Goal: Task Accomplishment & Management: Manage account settings

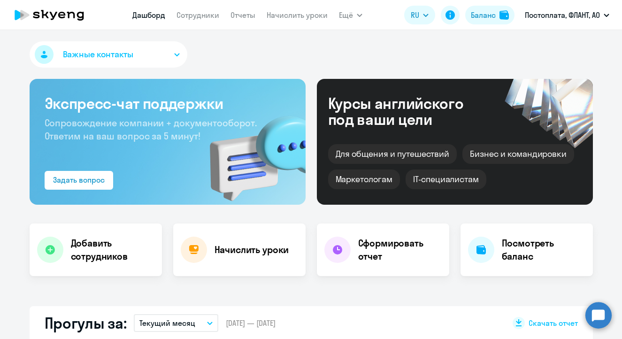
select select "30"
click at [121, 244] on h4 "Добавить сотрудников" at bounding box center [113, 250] width 84 height 26
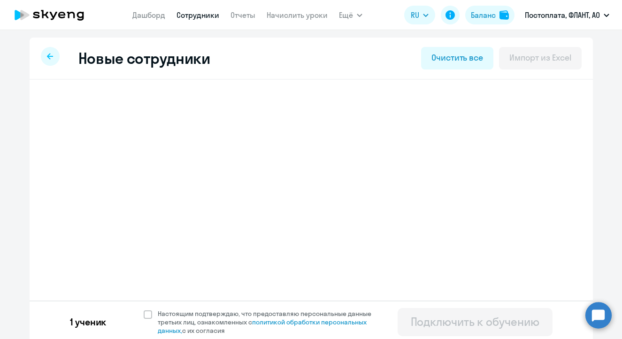
select select "english_adult_not_native_speaker_premium"
select select "4"
click at [198, 17] on link "Сотрудники" at bounding box center [198, 14] width 43 height 9
select select "30"
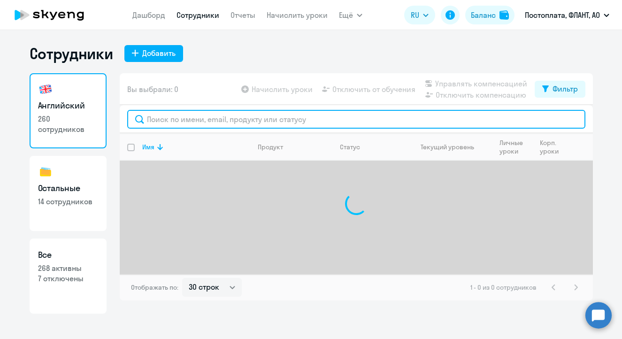
click at [199, 119] on input "text" at bounding box center [356, 119] width 458 height 19
type input "r"
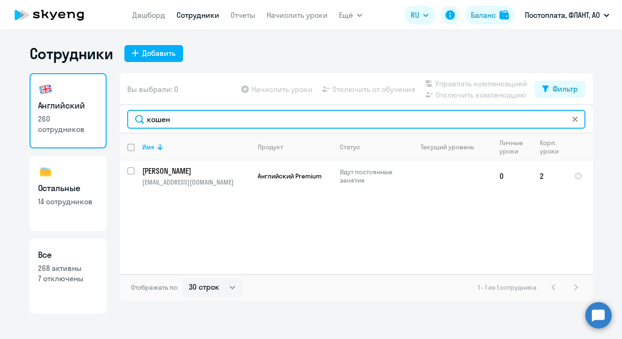
type input "кошен"
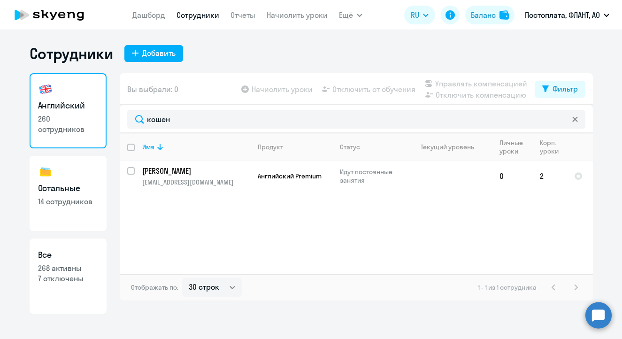
click at [55, 16] on icon at bounding box center [49, 14] width 83 height 23
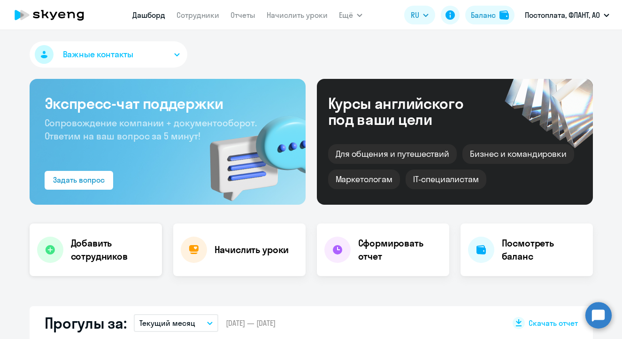
click at [55, 264] on div "Добавить сотрудников" at bounding box center [96, 250] width 132 height 53
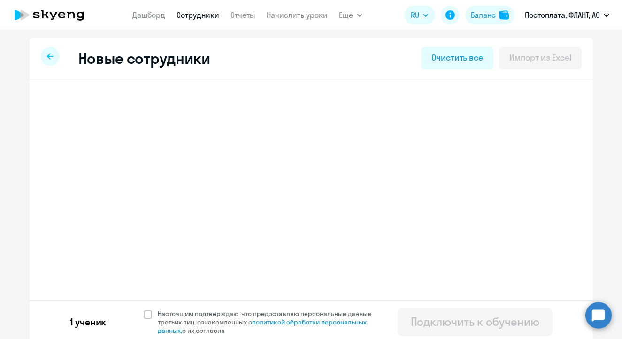
select select "english_adult_not_native_speaker_premium"
select select "4"
click at [492, 105] on svg-icon at bounding box center [491, 106] width 11 height 11
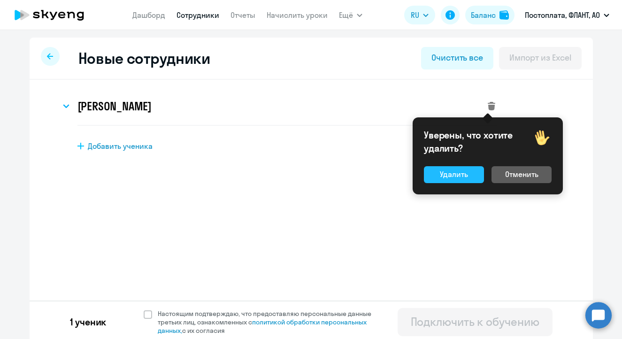
click at [460, 179] on div "Удалить" at bounding box center [454, 174] width 28 height 11
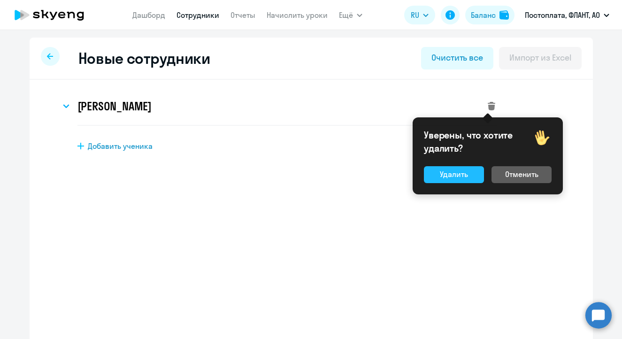
select select "english_adult_not_native_speaker"
select select "4"
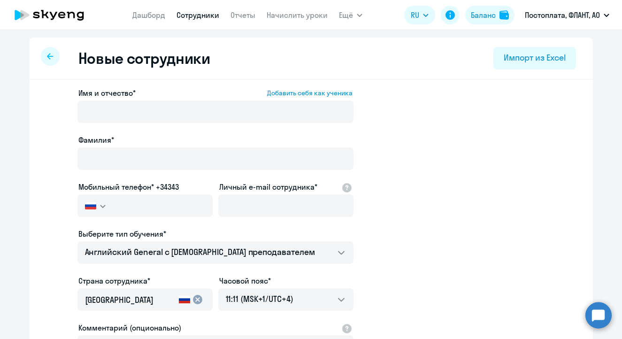
click at [65, 11] on icon at bounding box center [49, 14] width 83 height 23
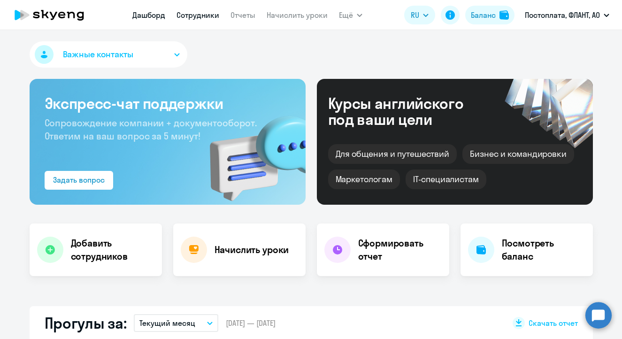
click at [211, 18] on link "Сотрудники" at bounding box center [198, 14] width 43 height 9
select select "30"
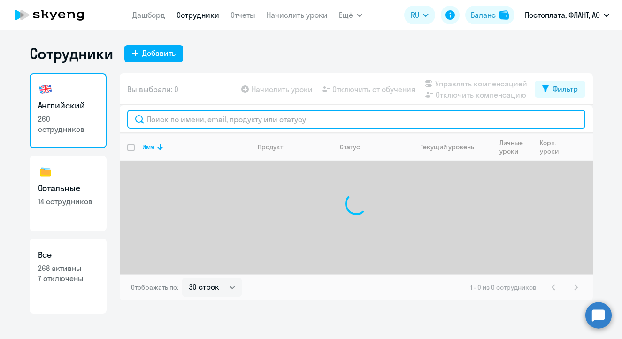
click at [189, 116] on input "text" at bounding box center [356, 119] width 458 height 19
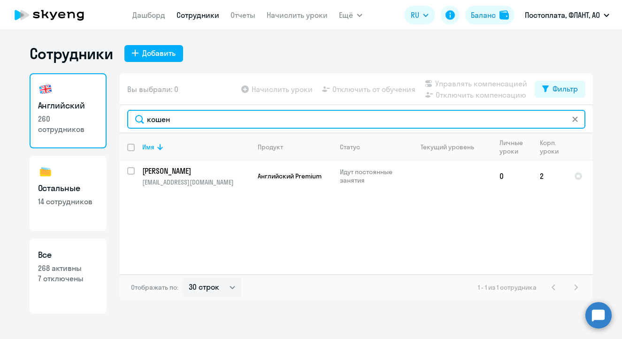
type input "кошен"
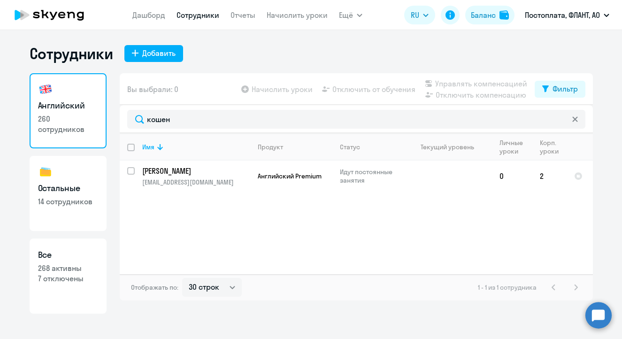
click at [70, 19] on icon at bounding box center [49, 14] width 83 height 23
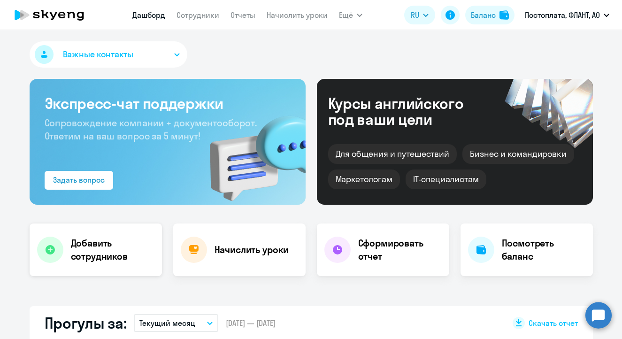
click at [111, 237] on h4 "Добавить сотрудников" at bounding box center [113, 250] width 84 height 26
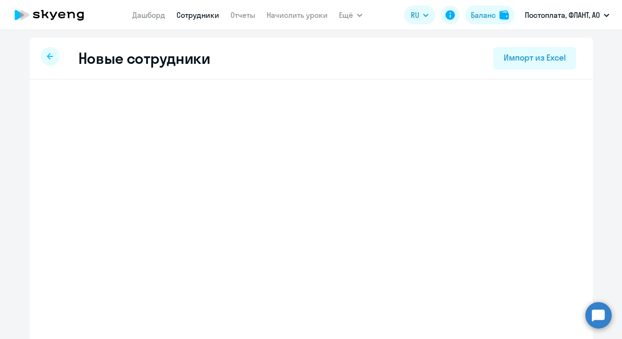
select select "english_adult_not_native_speaker"
select select "4"
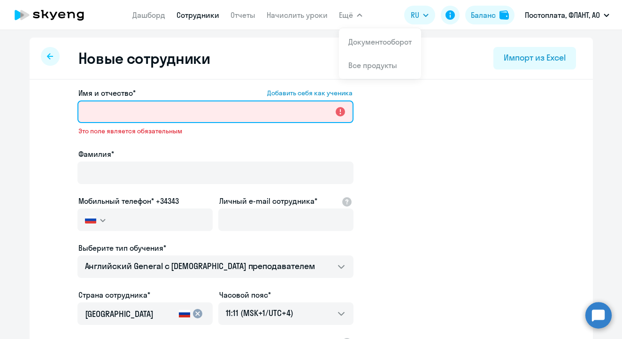
paste input "[PERSON_NAME]"
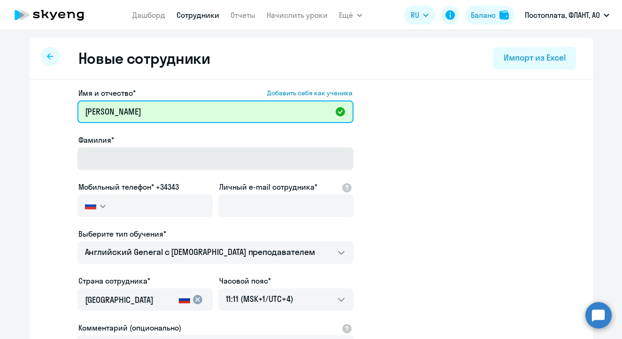
type input "[PERSON_NAME]"
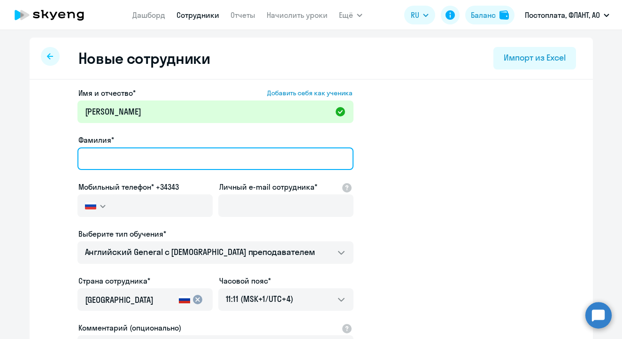
paste input "[PERSON_NAME]"
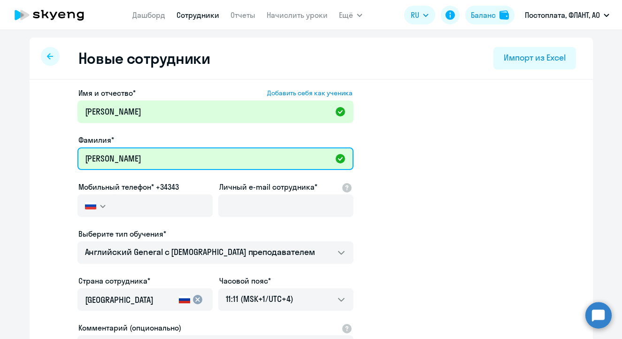
type input "[PERSON_NAME]"
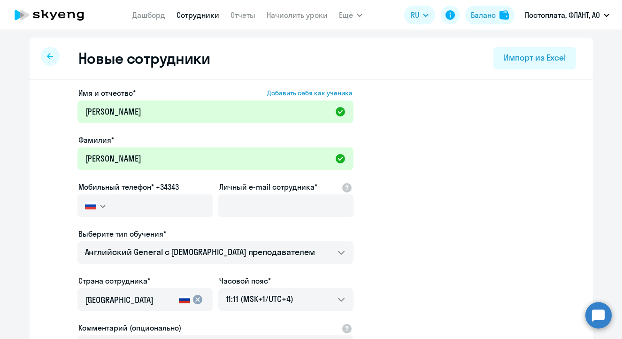
click at [163, 217] on div at bounding box center [145, 219] width 135 height 4
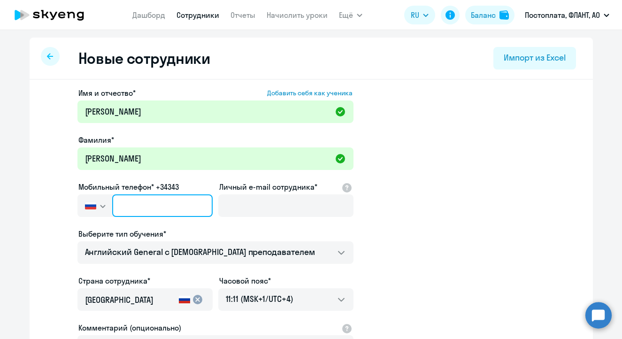
click at [162, 211] on input "text" at bounding box center [162, 205] width 100 height 23
paste input "[PHONE_NUMBER]"
type input "[PHONE_NUMBER]"
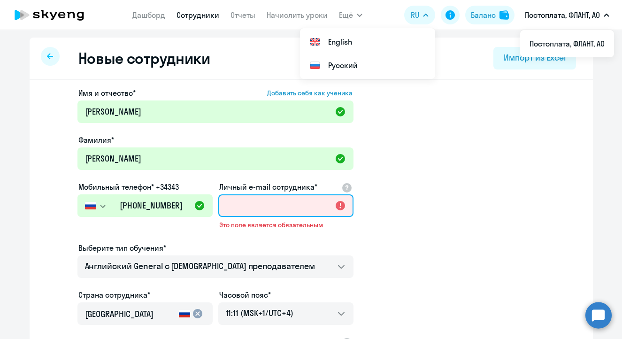
paste input "[EMAIL_ADDRESS][DOMAIN_NAME]"
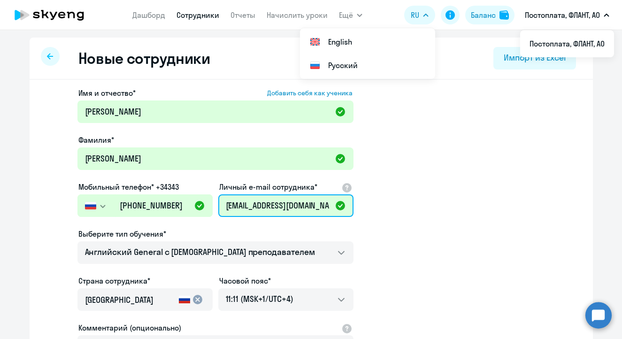
scroll to position [2, 0]
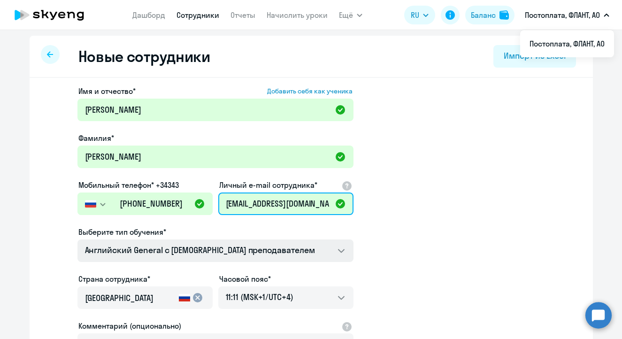
type input "[EMAIL_ADDRESS][DOMAIN_NAME]"
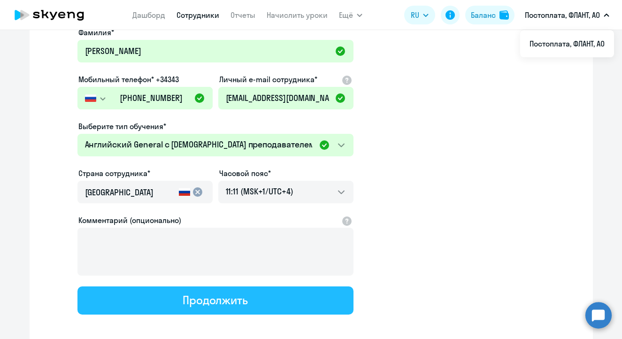
click at [210, 301] on div "Продолжить" at bounding box center [215, 300] width 65 height 15
select select "english_adult_not_native_speaker"
select select "4"
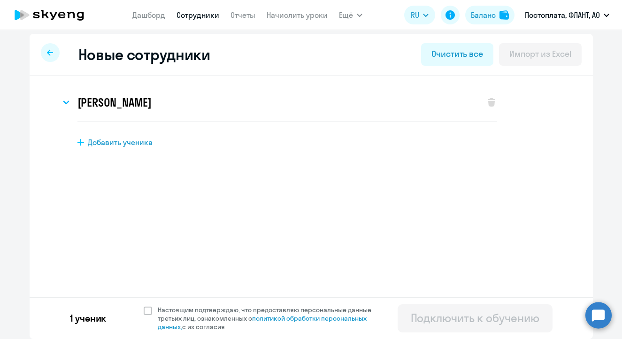
scroll to position [4, 0]
click at [146, 310] on span at bounding box center [148, 311] width 8 height 8
click at [144, 306] on input "Настоящим подтверждаю, что предоставляю персональные данные третьих лиц, ознако…" at bounding box center [143, 305] width 0 height 0
checkbox input "true"
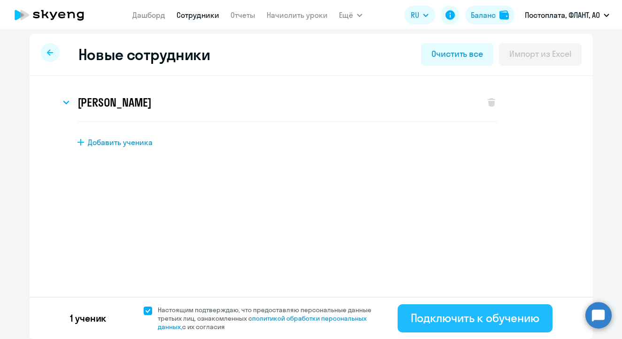
click at [446, 318] on div "Подключить к обучению" at bounding box center [475, 317] width 129 height 15
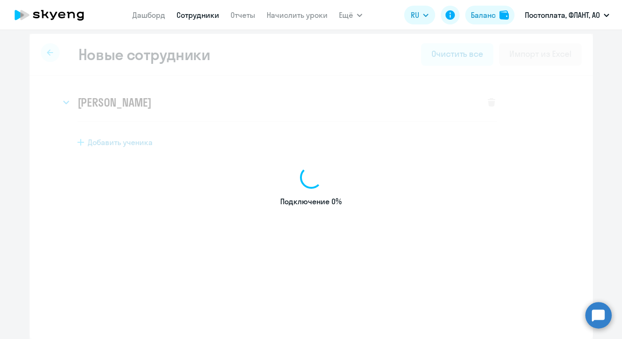
select select "english_adult_not_native_speaker"
select select "4"
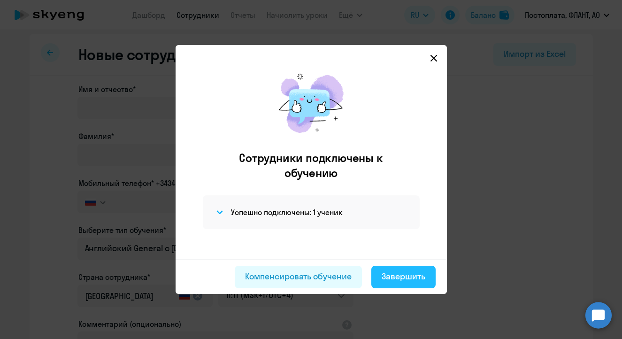
click at [391, 279] on div "Завершить" at bounding box center [404, 277] width 44 height 12
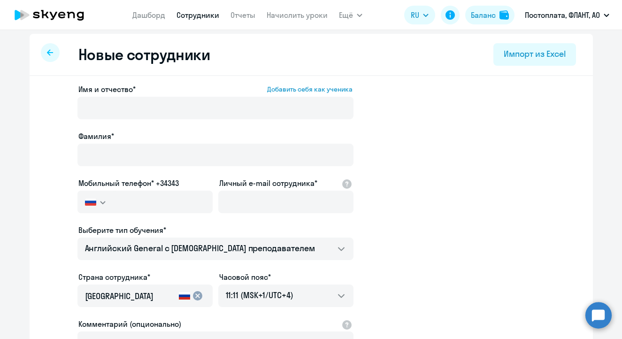
select select "30"
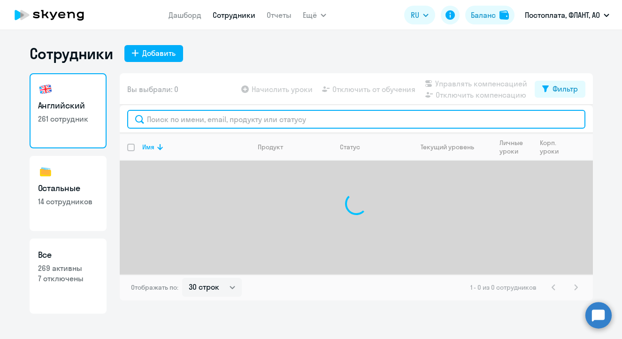
click at [233, 119] on input "text" at bounding box center [356, 119] width 458 height 19
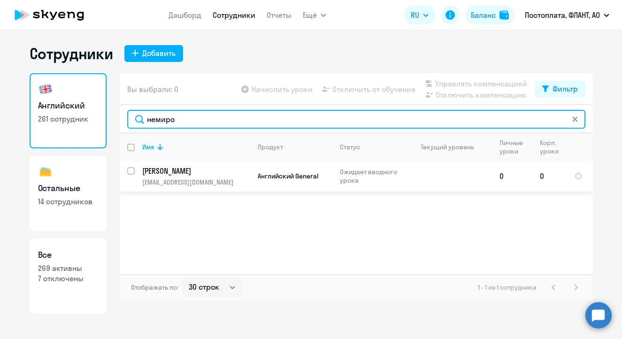
type input "немиро"
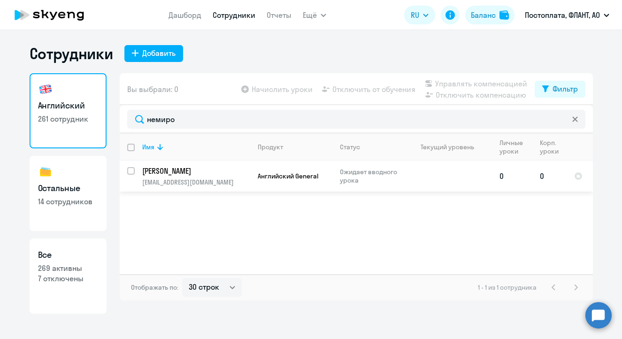
click at [132, 171] on input "select row 42403975" at bounding box center [136, 176] width 19 height 19
checkbox input "true"
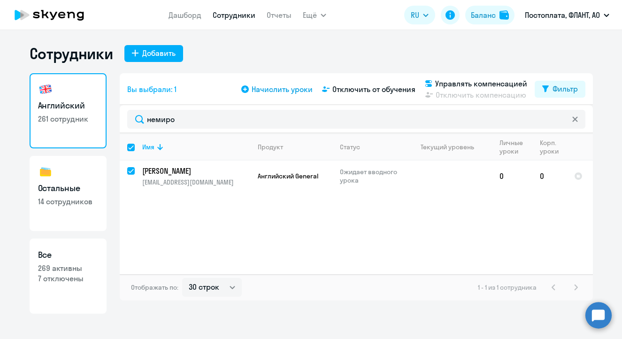
click at [268, 94] on span "Начислить уроки" at bounding box center [282, 89] width 61 height 11
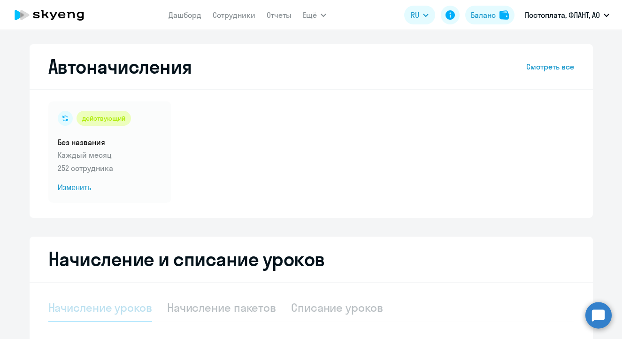
scroll to position [186, 0]
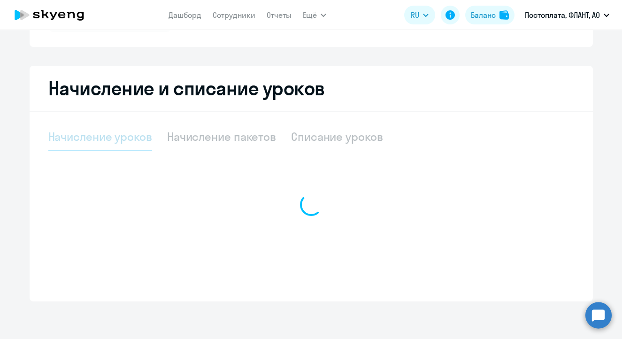
select select "10"
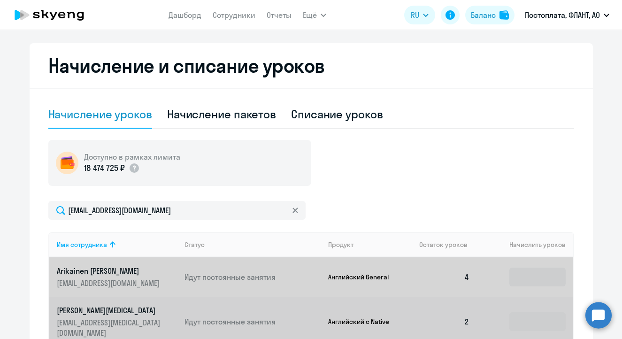
scroll to position [211, 0]
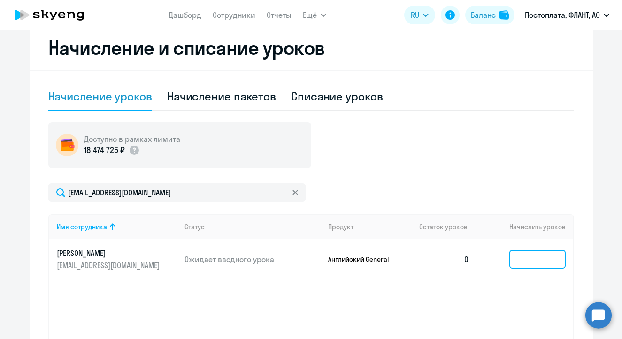
click at [537, 260] on input at bounding box center [538, 259] width 56 height 19
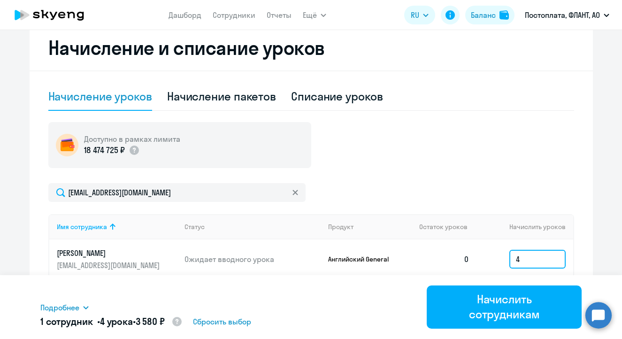
scroll to position [232, 0]
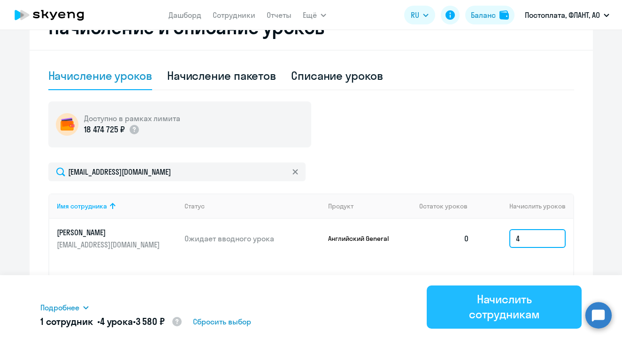
type input "4"
click at [506, 300] on div "Начислить сотрудникам" at bounding box center [504, 307] width 129 height 30
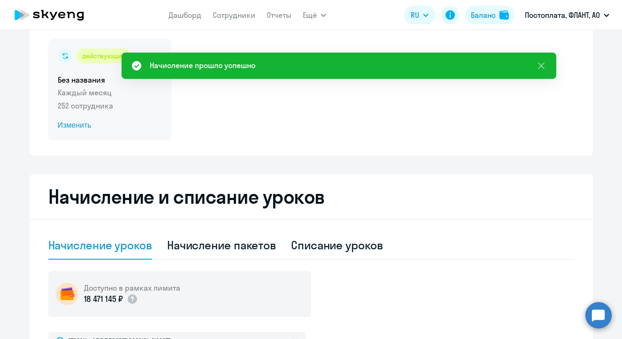
scroll to position [0, 0]
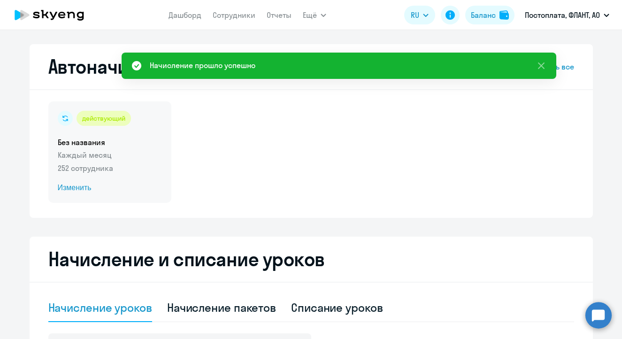
click at [78, 183] on span "Изменить" at bounding box center [110, 187] width 104 height 11
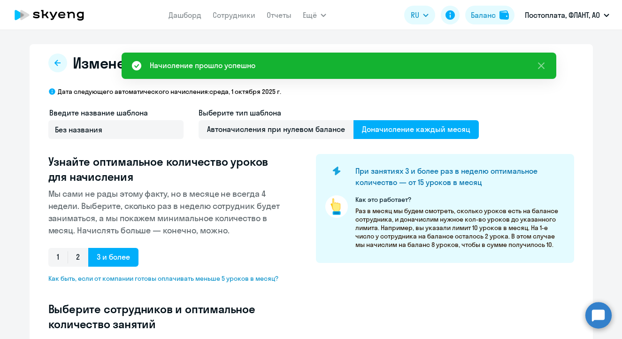
scroll to position [179, 0]
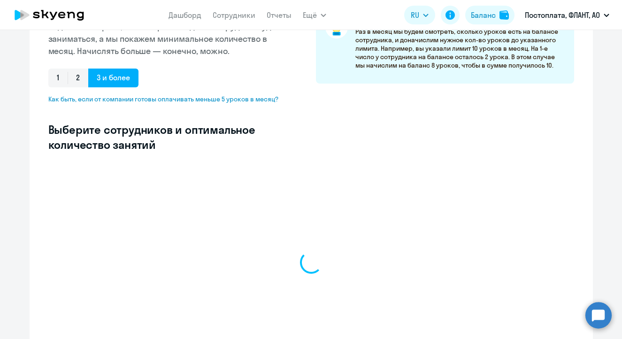
select select "10"
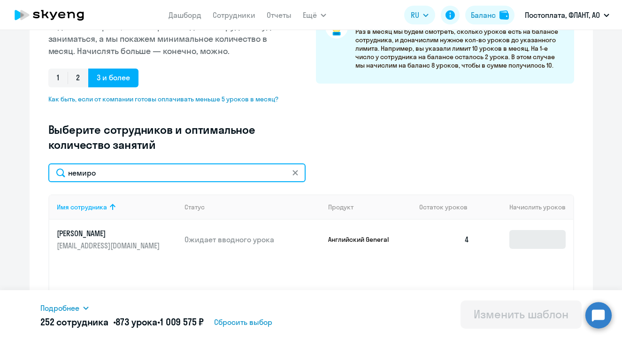
type input "немиро"
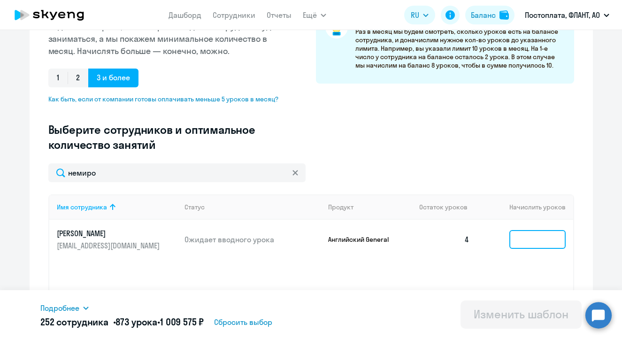
click at [528, 244] on input at bounding box center [538, 239] width 56 height 19
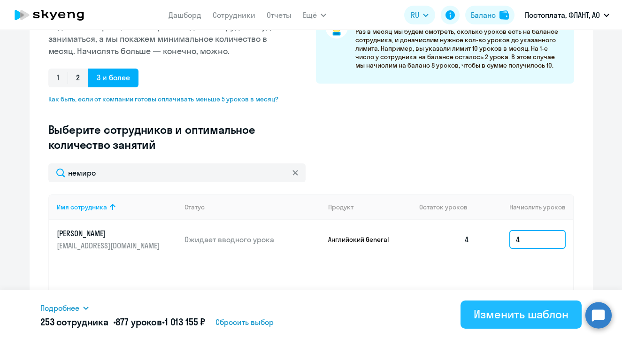
type input "4"
click at [508, 310] on div "Изменить шаблон" at bounding box center [521, 314] width 95 height 15
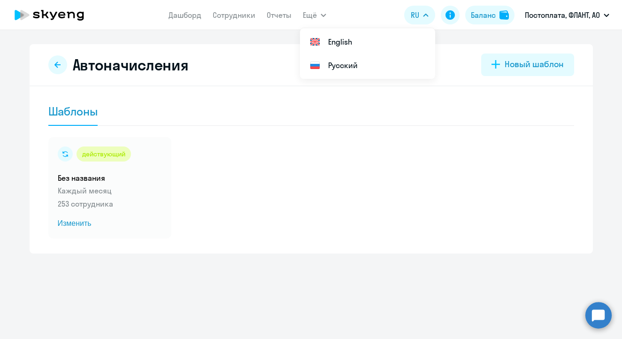
click at [250, 21] on nav "Дашборд Сотрудники Отчеты" at bounding box center [230, 15] width 123 height 19
click at [249, 19] on link "Сотрудники" at bounding box center [234, 14] width 43 height 9
select select "30"
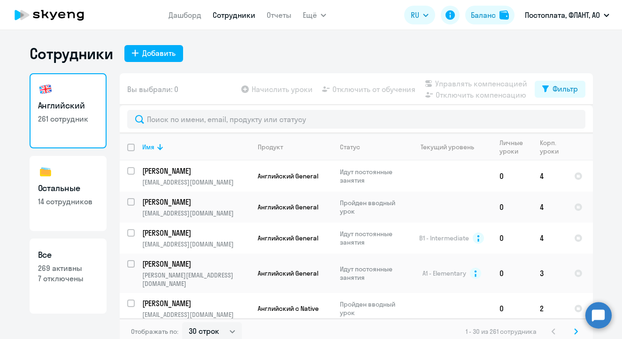
click at [78, 190] on h3 "Остальные" at bounding box center [68, 188] width 60 height 12
select select "30"
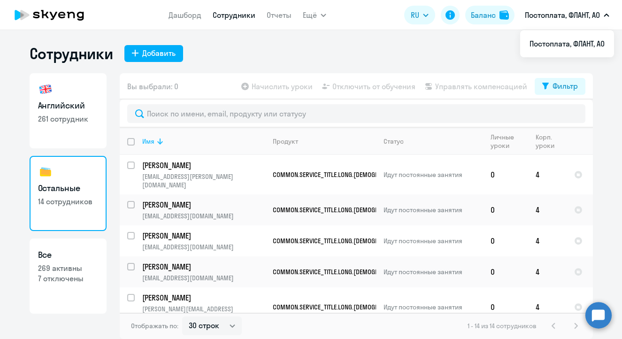
click at [164, 142] on icon at bounding box center [160, 141] width 11 height 11
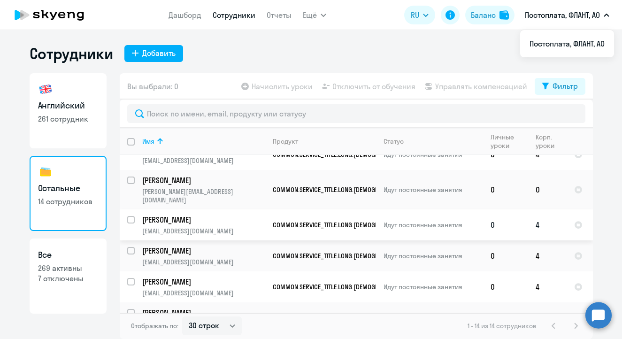
scroll to position [157, 0]
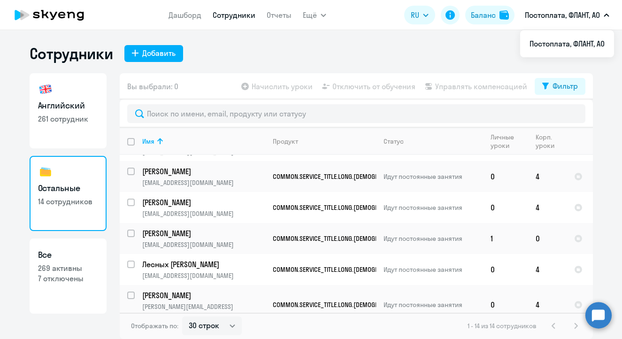
click at [80, 102] on h3 "Английский" at bounding box center [68, 106] width 60 height 12
select select "30"
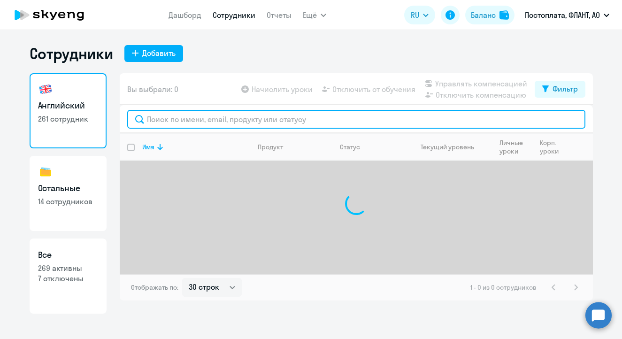
click at [212, 123] on input "text" at bounding box center [356, 119] width 458 height 19
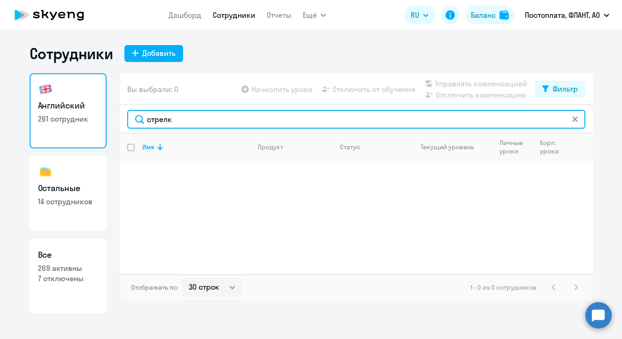
drag, startPoint x: 157, startPoint y: 120, endPoint x: 121, endPoint y: 119, distance: 36.6
click at [121, 119] on div "стрелк" at bounding box center [356, 119] width 473 height 28
paste input "[EMAIL_ADDRESS][DOMAIN_NAME]"
type input "[EMAIL_ADDRESS][DOMAIN_NAME]"
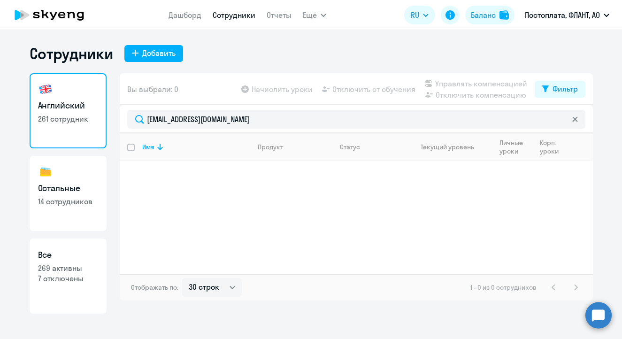
click at [58, 8] on icon at bounding box center [49, 14] width 83 height 23
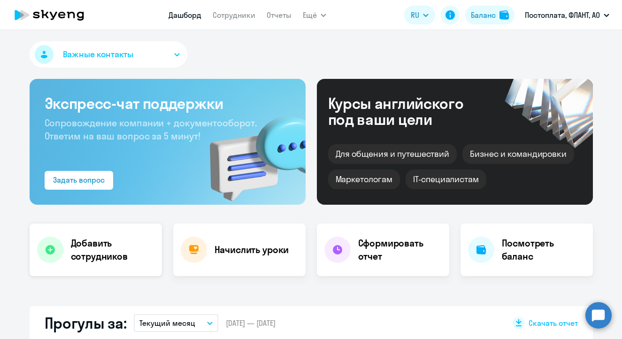
click at [103, 234] on div "Добавить сотрудников" at bounding box center [96, 250] width 132 height 53
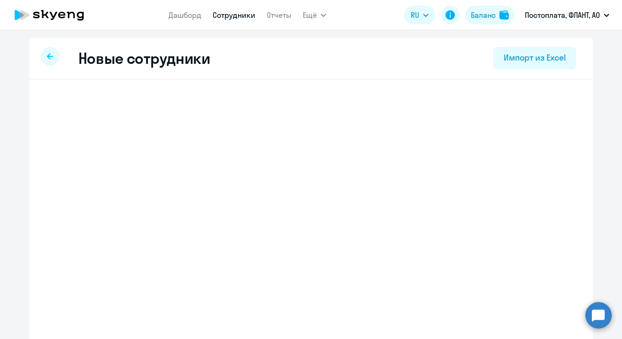
select select "english_adult_not_native_speaker"
select select "4"
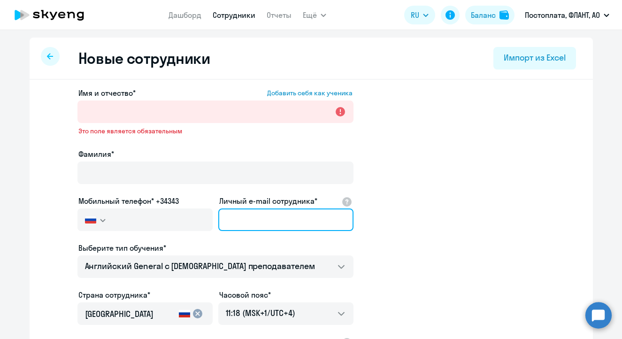
paste input "[EMAIL_ADDRESS][DOMAIN_NAME]"
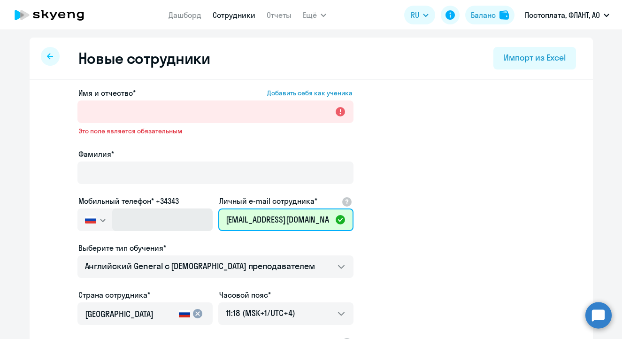
type input "[EMAIL_ADDRESS][DOMAIN_NAME]"
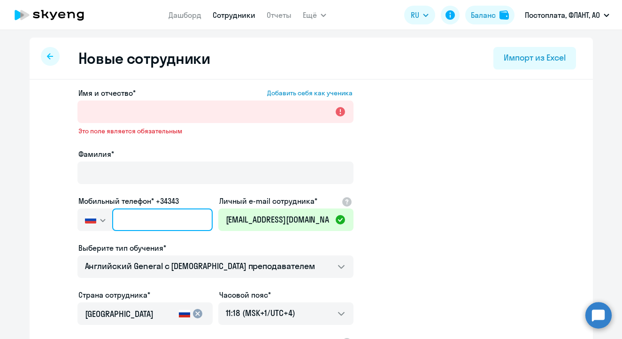
click at [129, 214] on input "text" at bounding box center [162, 220] width 100 height 23
paste input "[PHONE_NUMBER]"
type input "[PHONE_NUMBER]"
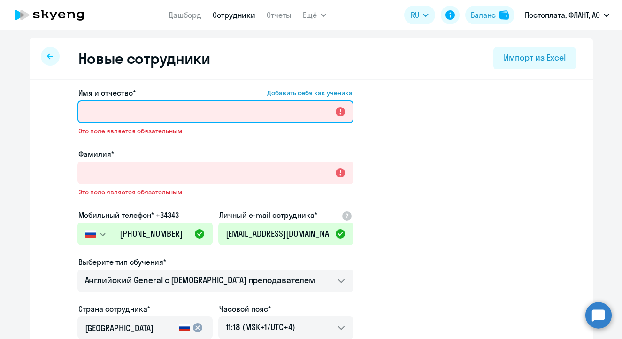
click at [112, 110] on input "Имя и отчество* Добавить себя как ученика" at bounding box center [216, 112] width 276 height 23
paste input "[PERSON_NAME]"
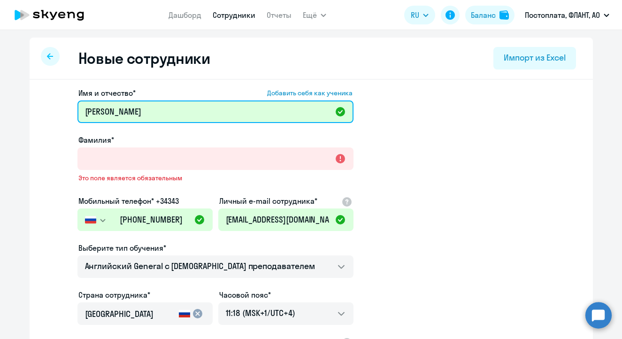
type input "[PERSON_NAME]"
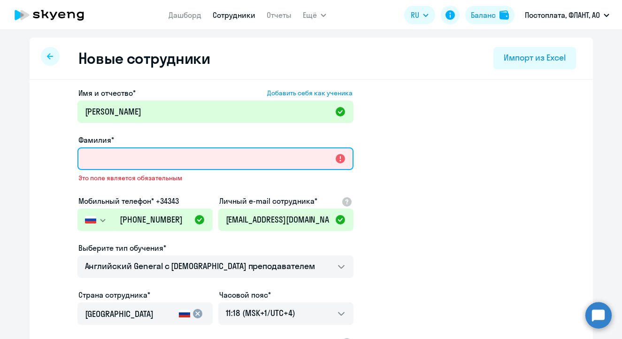
click at [105, 157] on input "Фамилия*" at bounding box center [216, 158] width 276 height 23
paste input "[PERSON_NAME]"
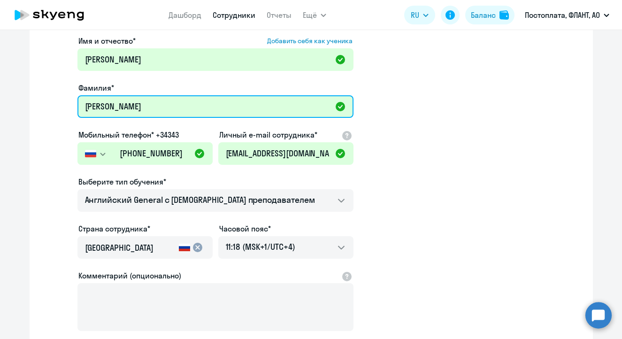
scroll to position [69, 0]
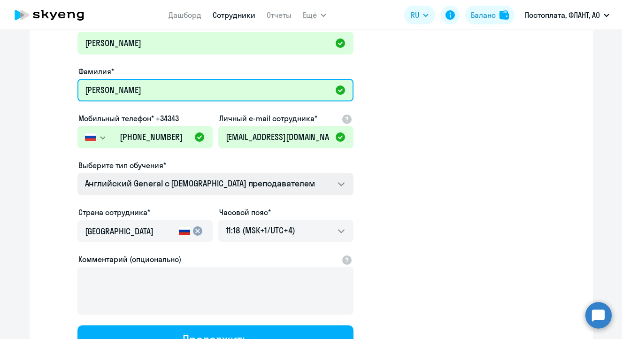
type input "[PERSON_NAME]"
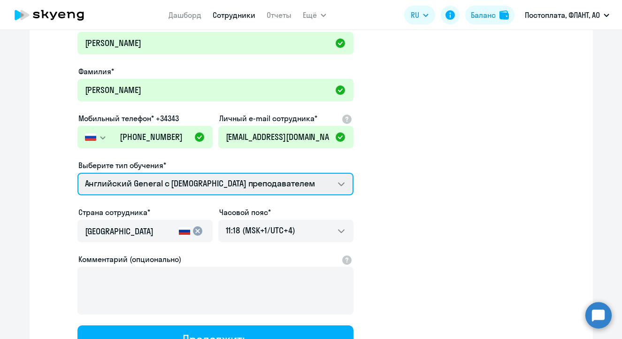
select select "spanish_adult_not_native_speaker_premium"
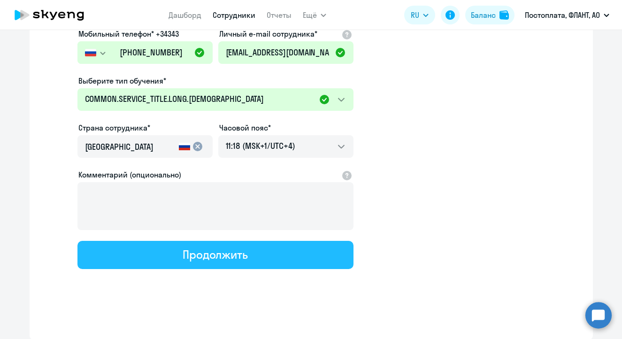
click at [290, 255] on button "Продолжить" at bounding box center [216, 255] width 276 height 28
select select "spanish_adult_not_native_speaker_premium"
select select "4"
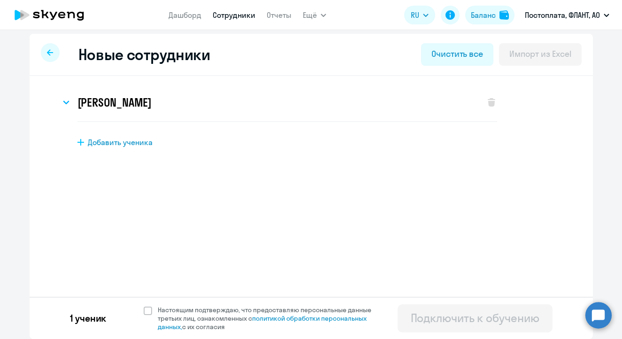
scroll to position [4, 0]
click at [121, 145] on span "Добавить ученика" at bounding box center [120, 142] width 65 height 10
select select "english_adult_not_native_speaker"
select select "4"
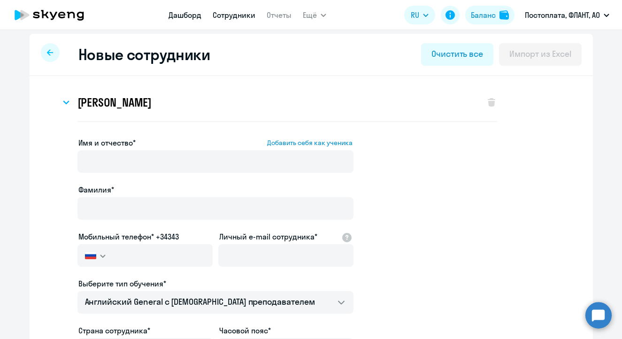
click at [188, 14] on link "Дашборд" at bounding box center [185, 14] width 33 height 9
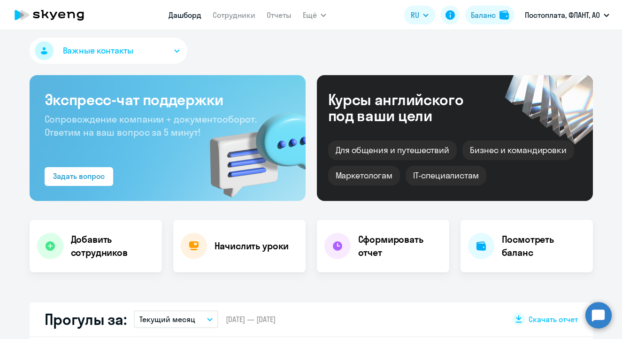
click at [230, 16] on link "Сотрудники" at bounding box center [234, 14] width 43 height 9
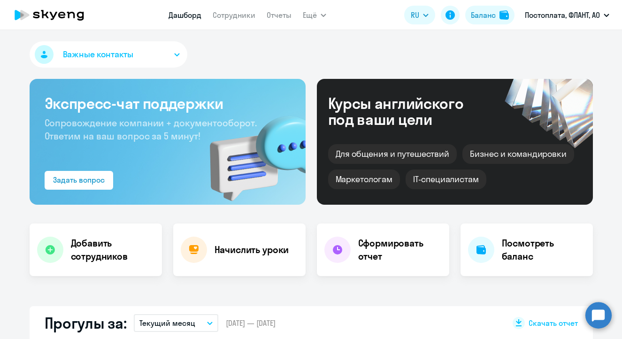
select select "30"
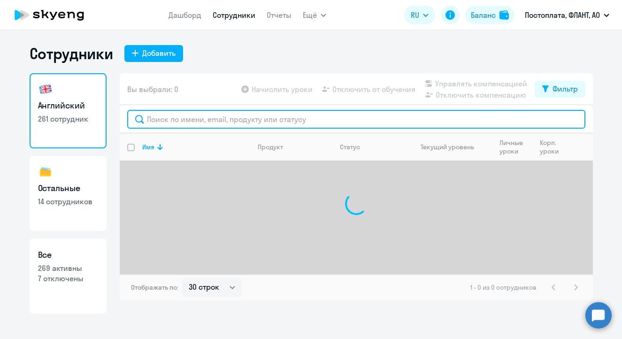
click at [183, 125] on input "text" at bounding box center [356, 119] width 458 height 19
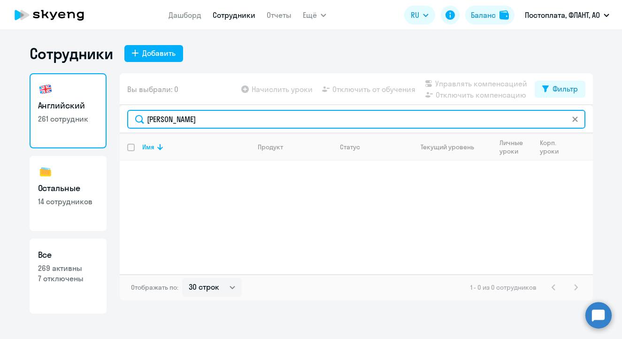
drag, startPoint x: 155, startPoint y: 118, endPoint x: 120, endPoint y: 116, distance: 35.8
click at [120, 116] on div "[PERSON_NAME]" at bounding box center [356, 119] width 473 height 28
paste input "[EMAIL_ADDRESS][DOMAIN_NAME]"
type input "[EMAIL_ADDRESS][DOMAIN_NAME]"
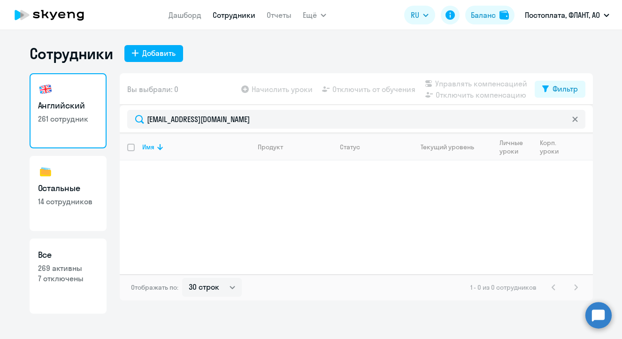
click at [58, 18] on icon at bounding box center [49, 14] width 83 height 23
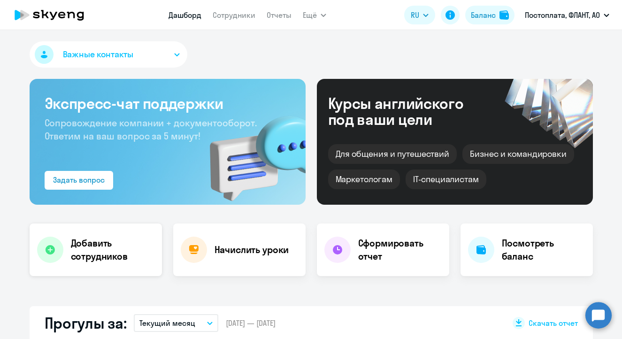
click at [96, 236] on div "Добавить сотрудников" at bounding box center [96, 250] width 132 height 53
select select "spanish_adult_not_native_speaker_premium"
select select "4"
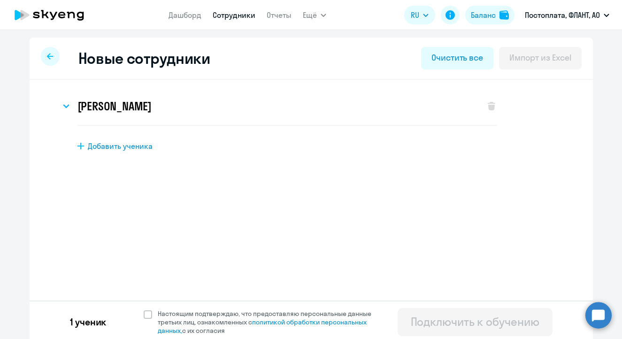
click at [111, 145] on span "Добавить ученика" at bounding box center [120, 146] width 65 height 10
select select "english_adult_not_native_speaker"
select select "4"
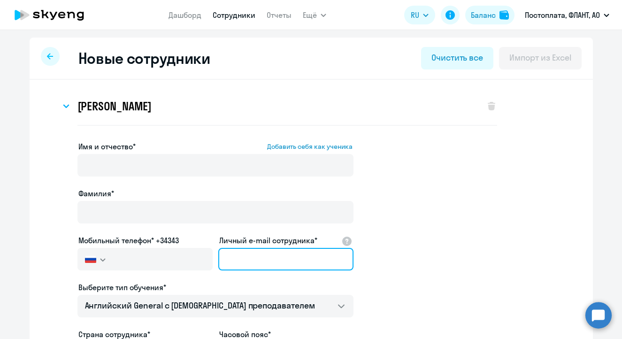
paste input "[EMAIL_ADDRESS][DOMAIN_NAME]"
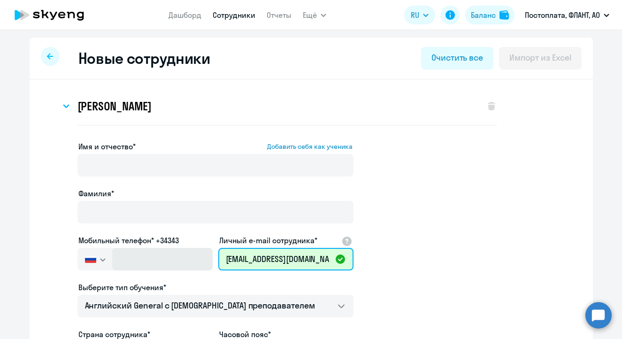
type input "[EMAIL_ADDRESS][DOMAIN_NAME]"
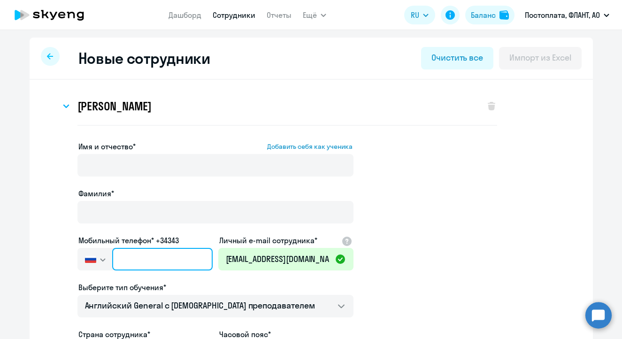
click at [135, 252] on input "text" at bounding box center [162, 259] width 100 height 23
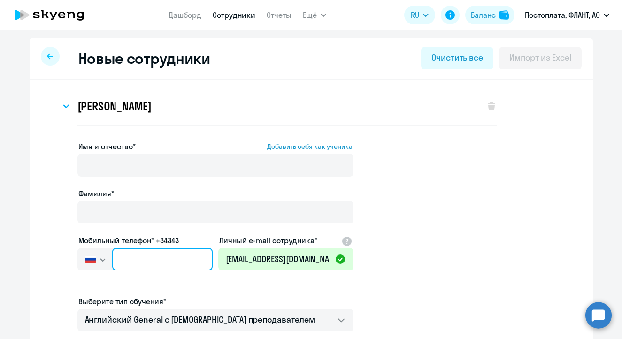
paste input "[PHONE_NUMBER]"
type input "[PHONE_NUMBER]"
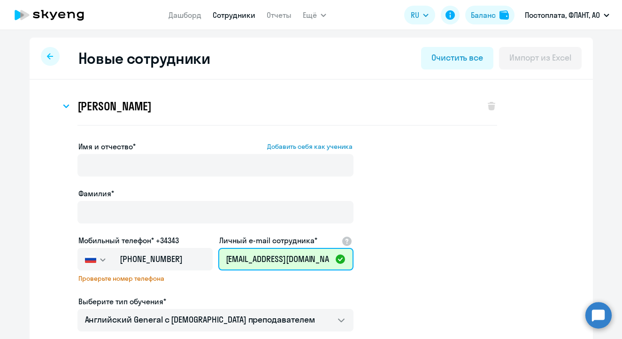
click at [266, 262] on input "[EMAIL_ADDRESS][DOMAIN_NAME]" at bounding box center [285, 259] width 135 height 23
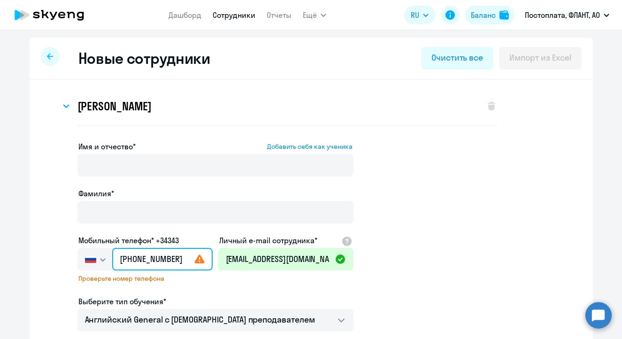
click at [178, 266] on input "[PHONE_NUMBER]" at bounding box center [162, 259] width 100 height 23
click at [126, 260] on input "[PHONE_NUMBER]" at bounding box center [162, 259] width 100 height 23
drag, startPoint x: 185, startPoint y: 258, endPoint x: 42, endPoint y: 261, distance: 143.3
click at [47, 261] on app-new-student-form "Имя и отчество* Добавить себя как ученика [PERSON_NAME]* Мобильный телефон* +34…" at bounding box center [312, 315] width 534 height 349
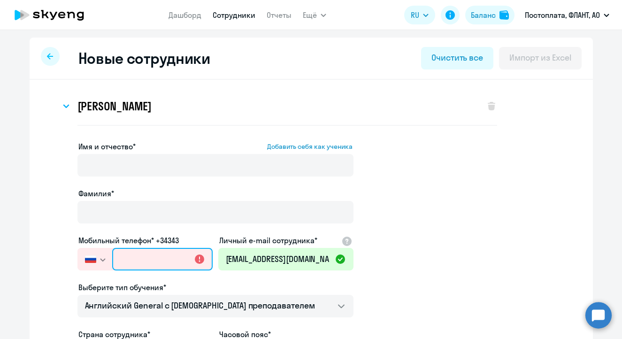
paste input "[PHONE_NUMBER]"
type input "[PHONE_NUMBER]"
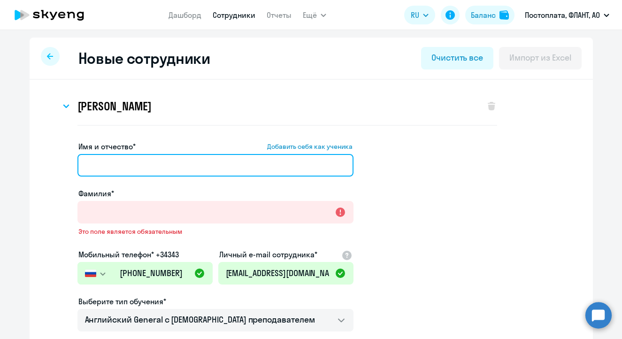
paste input "[PERSON_NAME]"
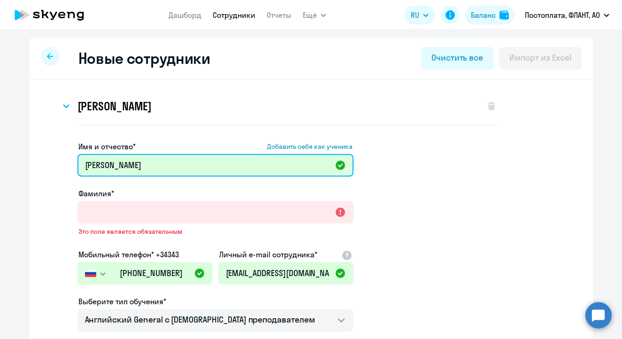
type input "[PERSON_NAME]"
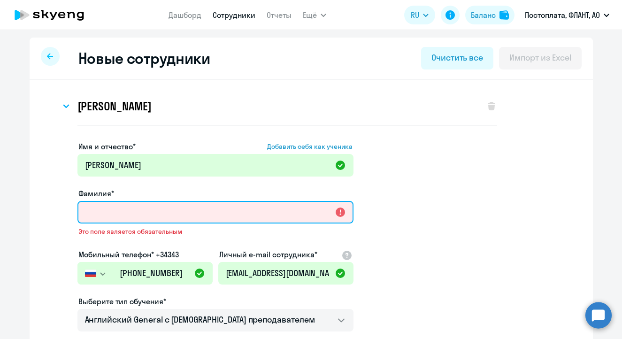
click at [93, 212] on input "Фамилия*" at bounding box center [216, 212] width 276 height 23
paste input "[PERSON_NAME]"
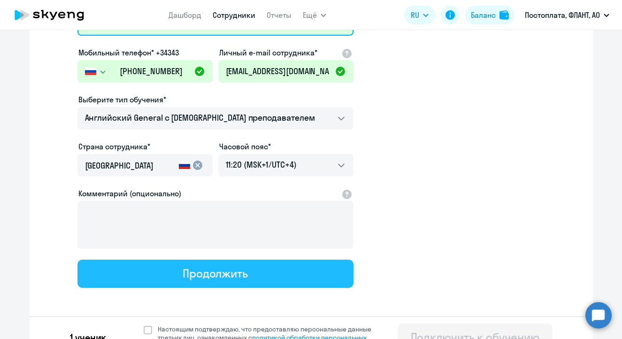
type input "[PERSON_NAME]"
click at [245, 273] on div "Продолжить" at bounding box center [215, 273] width 65 height 15
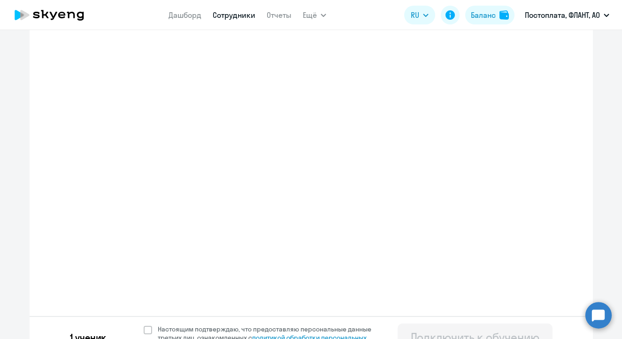
select select "spanish_adult_not_native_speaker_premium"
select select "4"
select select "english_adult_not_native_speaker"
select select "4"
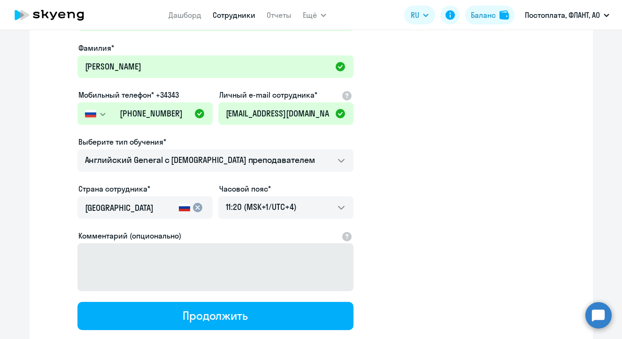
scroll to position [4, 0]
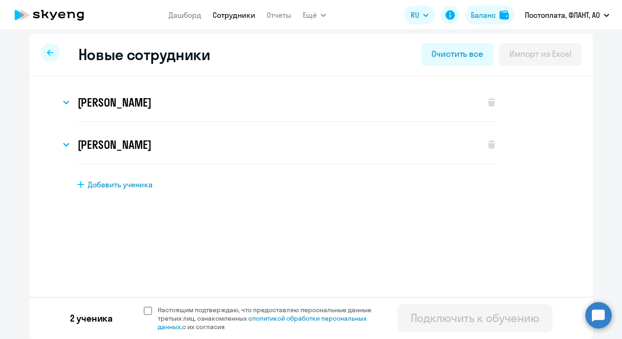
click at [146, 312] on span at bounding box center [148, 311] width 8 height 8
click at [144, 306] on input "Настоящим подтверждаю, что предоставляю персональные данные третьих лиц, ознако…" at bounding box center [143, 305] width 0 height 0
checkbox input "true"
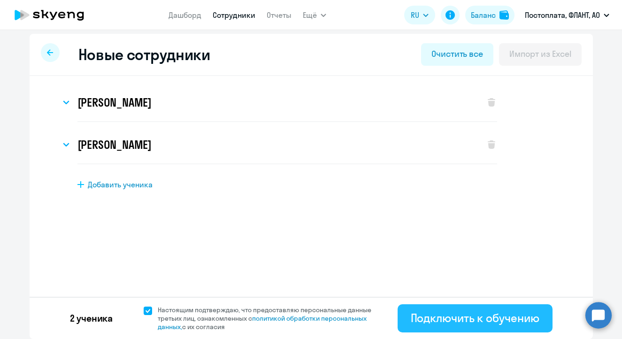
click at [443, 305] on button "Подключить к обучению" at bounding box center [475, 318] width 155 height 28
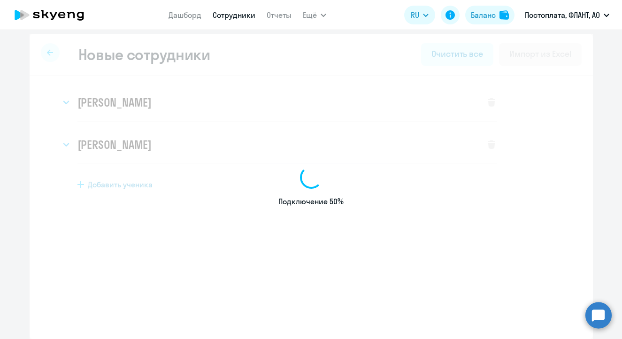
select select "english_adult_not_native_speaker"
select select "4"
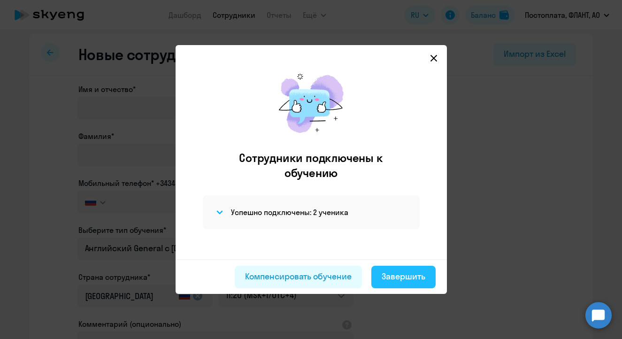
click at [397, 279] on div "Завершить" at bounding box center [404, 277] width 44 height 12
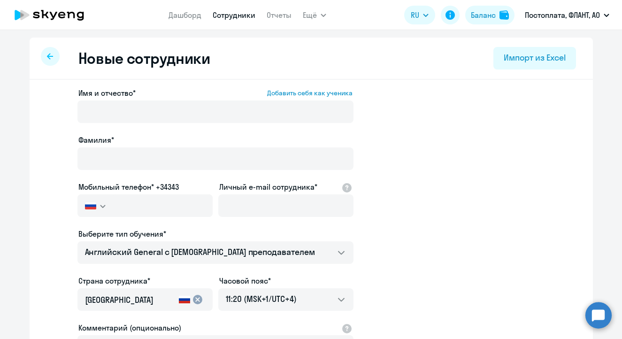
select select "30"
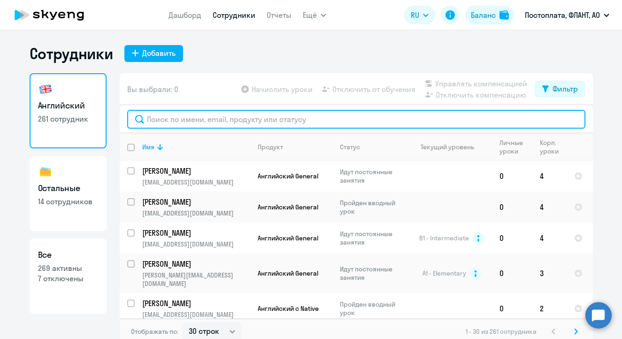
click at [211, 119] on input "text" at bounding box center [356, 119] width 458 height 19
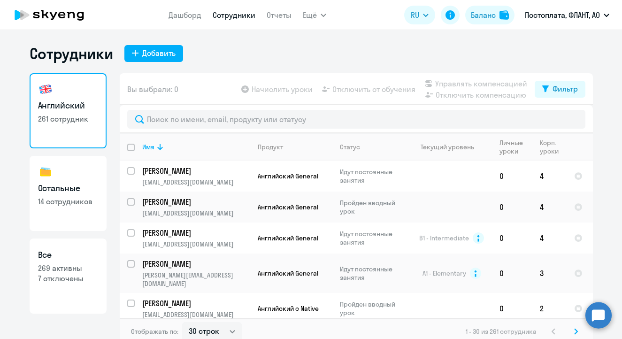
click at [79, 183] on h3 "Остальные" at bounding box center [68, 188] width 60 height 12
select select "30"
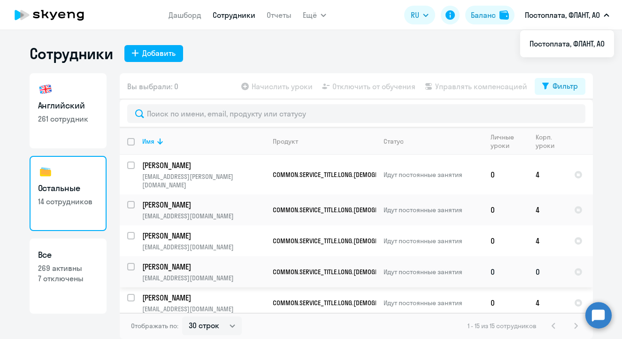
click at [130, 263] on input "select row 20937402" at bounding box center [136, 272] width 19 height 19
checkbox input "true"
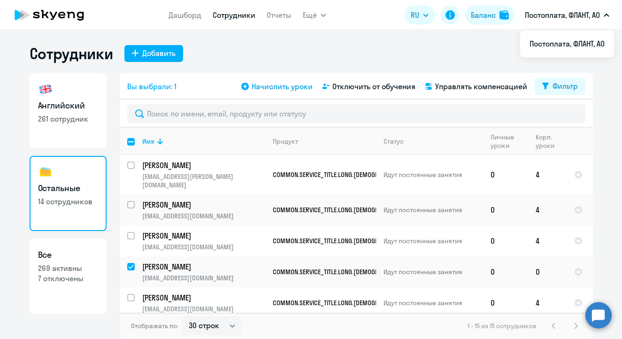
click at [275, 88] on span "Начислить уроки" at bounding box center [282, 86] width 61 height 11
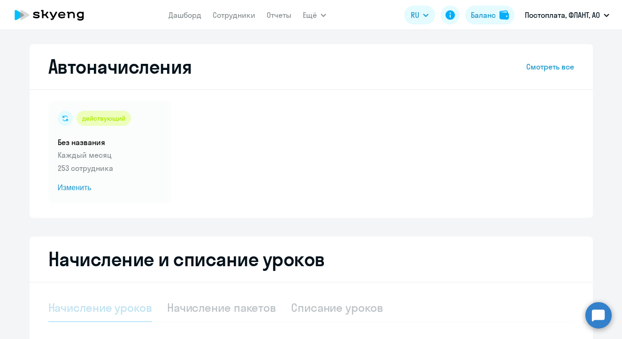
scroll to position [186, 0]
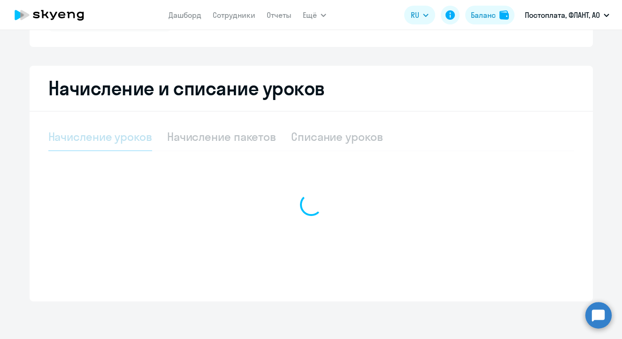
select select "10"
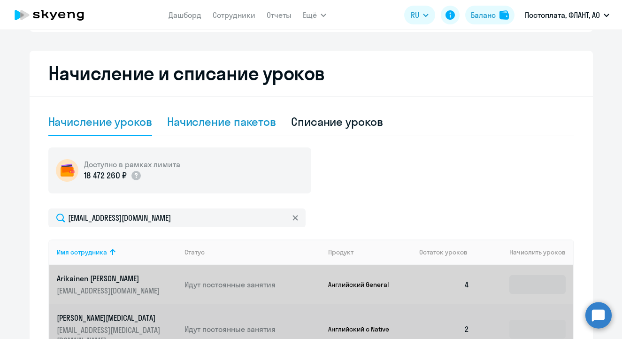
click at [220, 120] on div "Начисление пакетов" at bounding box center [221, 121] width 109 height 15
select select "10"
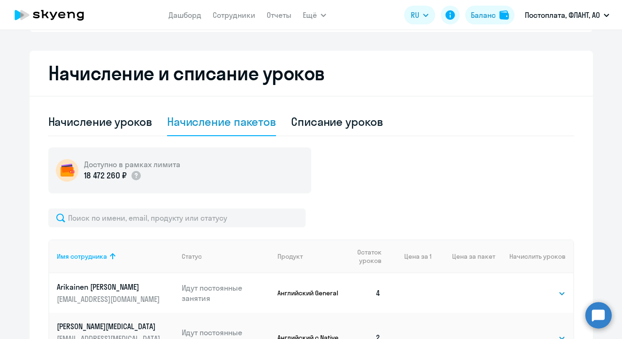
scroll to position [272, 0]
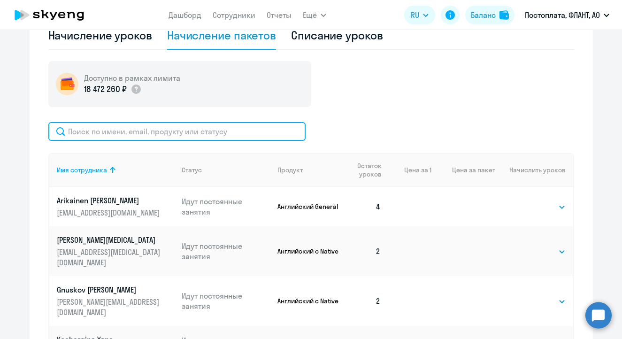
click at [163, 127] on input "text" at bounding box center [176, 131] width 257 height 19
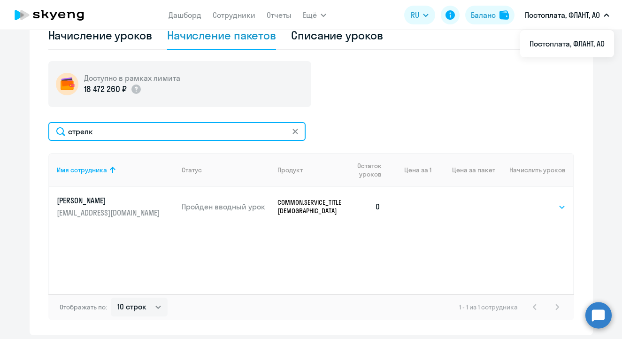
type input "стрелк"
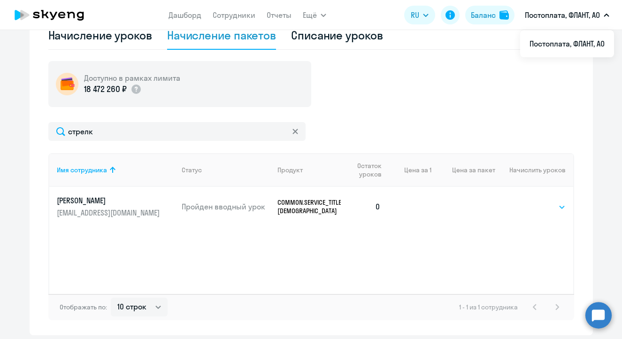
select select "4"
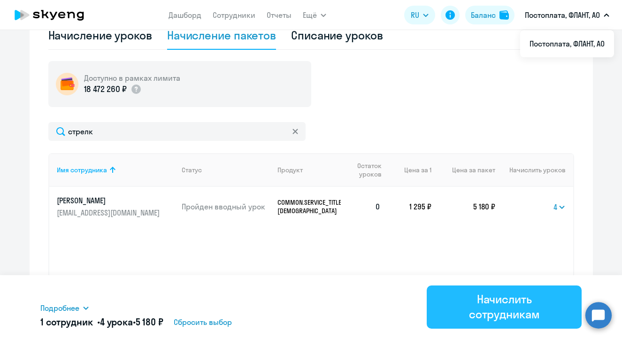
click at [504, 305] on div "Начислить сотрудникам" at bounding box center [504, 307] width 129 height 30
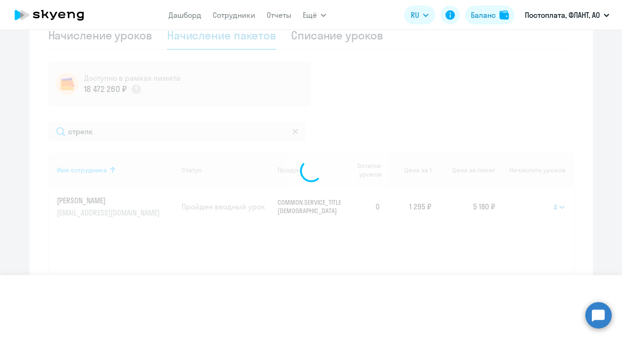
select select
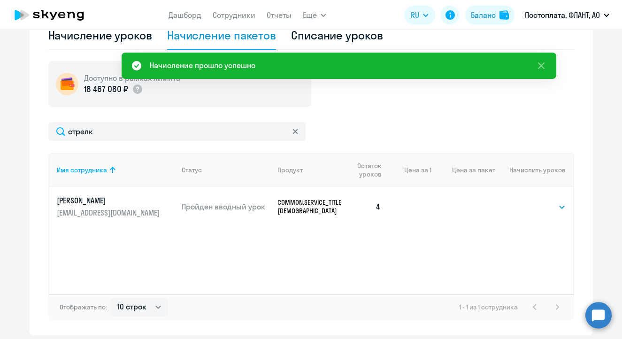
scroll to position [78, 0]
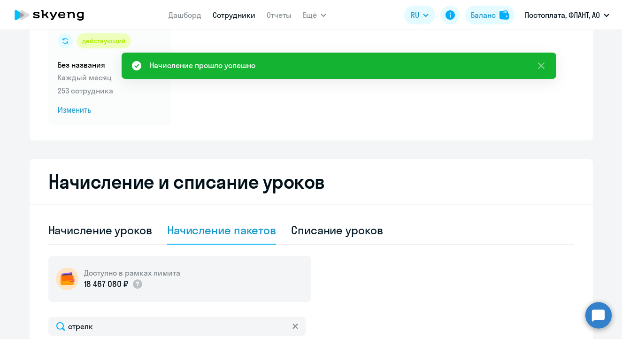
click at [229, 16] on link "Сотрудники" at bounding box center [234, 14] width 43 height 9
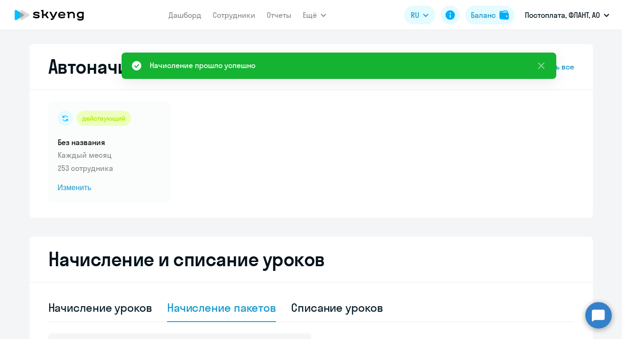
select select "30"
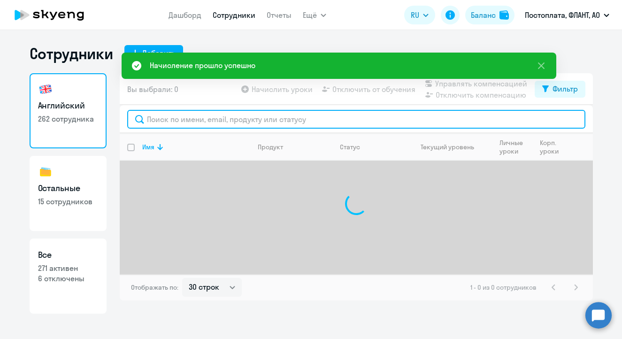
click at [200, 123] on input "text" at bounding box center [356, 119] width 458 height 19
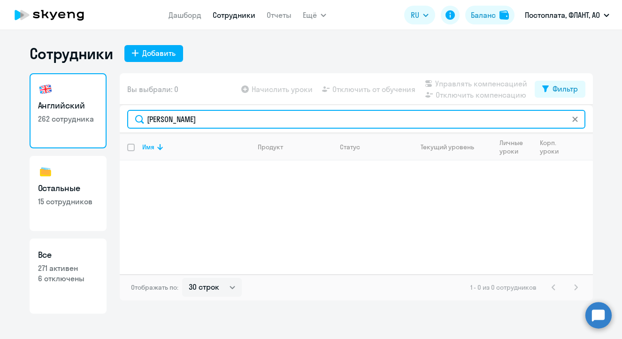
type input "[PERSON_NAME]"
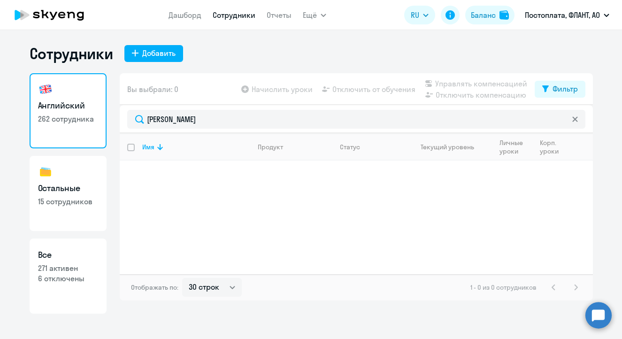
click at [92, 189] on h3 "Остальные" at bounding box center [68, 188] width 60 height 12
select select "30"
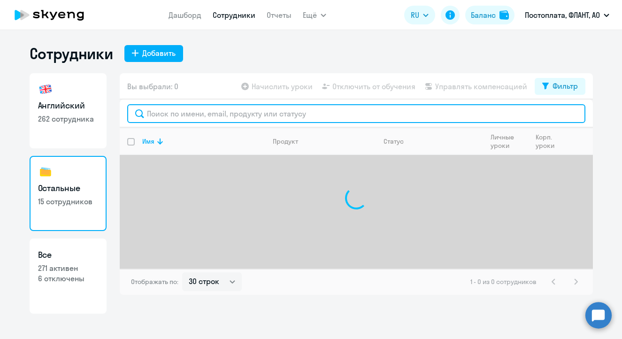
click at [195, 119] on input "text" at bounding box center [356, 113] width 458 height 19
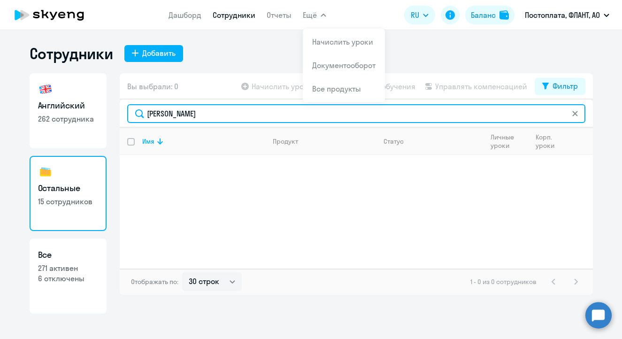
type input "[PERSON_NAME]"
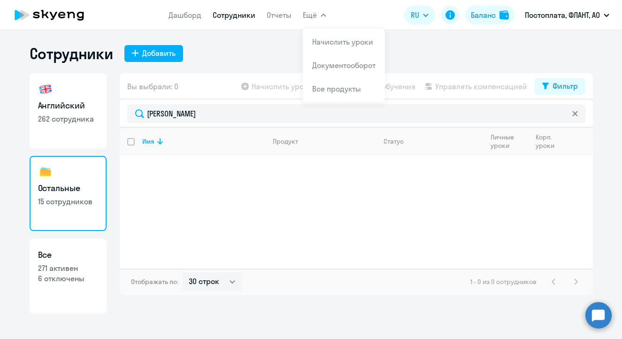
click at [93, 110] on h3 "Английский" at bounding box center [68, 106] width 60 height 12
select select "30"
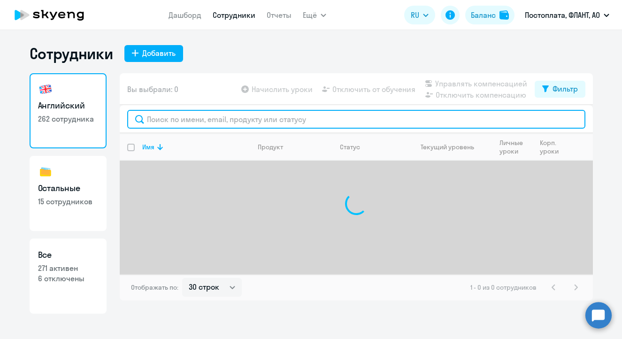
click at [218, 117] on input "text" at bounding box center [356, 119] width 458 height 19
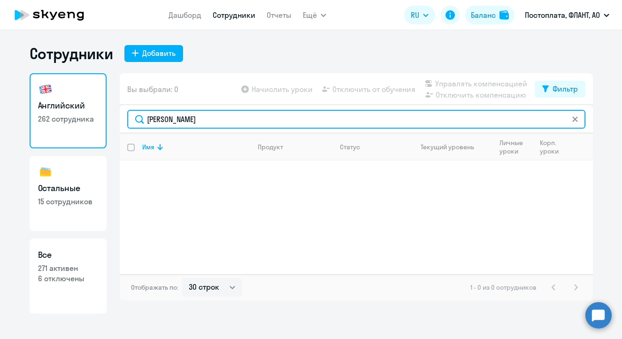
type input "[PERSON_NAME]"
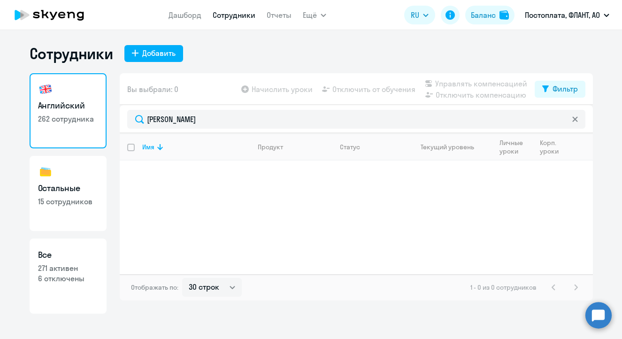
click at [86, 191] on h3 "Остальные" at bounding box center [68, 188] width 60 height 12
select select "30"
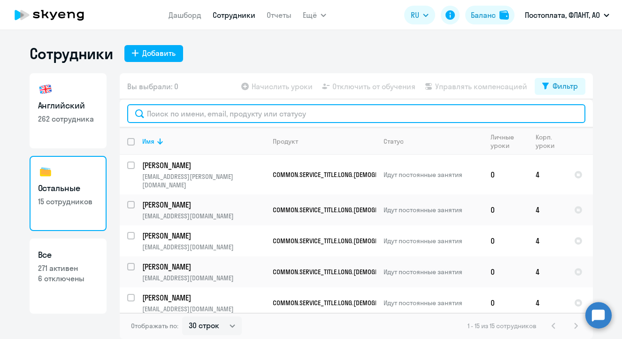
click at [193, 118] on input "text" at bounding box center [356, 113] width 458 height 19
paste input "[EMAIL_ADDRESS][DOMAIN_NAME]"
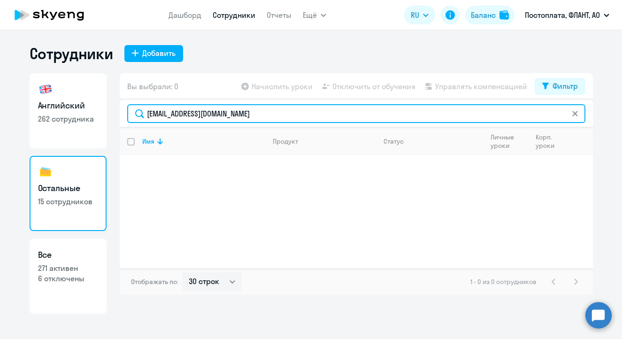
type input "[EMAIL_ADDRESS][DOMAIN_NAME]"
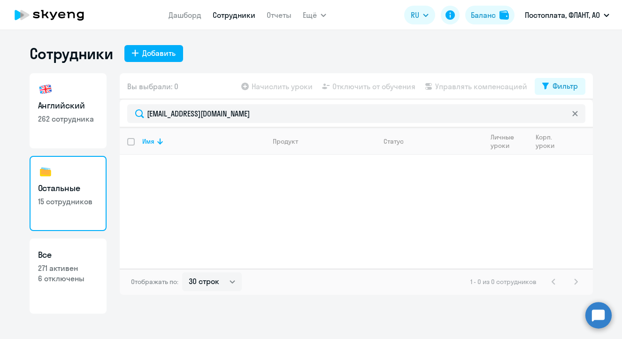
click at [78, 109] on h3 "Английский" at bounding box center [68, 106] width 60 height 12
select select "30"
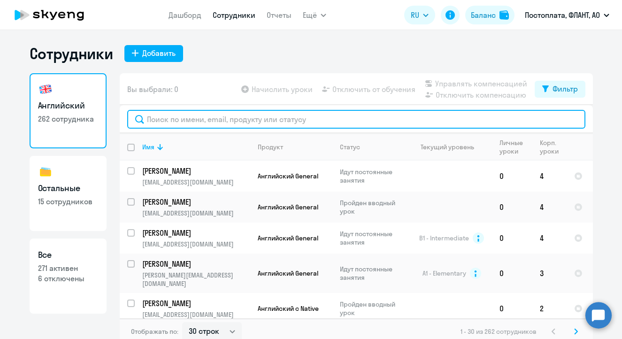
click at [246, 123] on input "text" at bounding box center [356, 119] width 458 height 19
paste input "[EMAIL_ADDRESS][DOMAIN_NAME]"
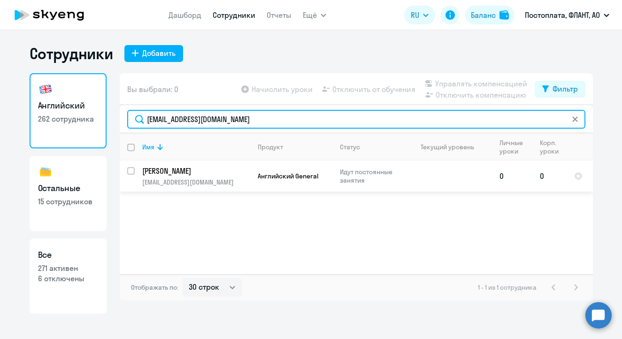
type input "[EMAIL_ADDRESS][DOMAIN_NAME]"
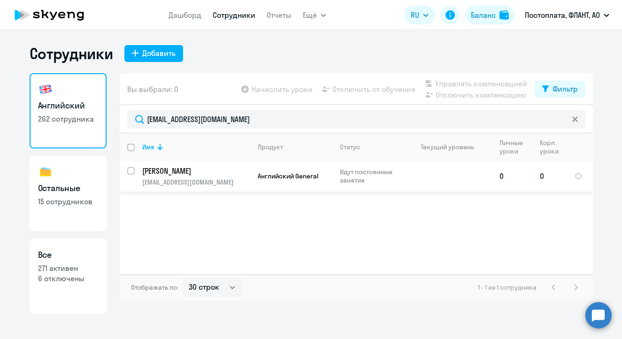
click at [228, 171] on p "[PERSON_NAME]" at bounding box center [195, 171] width 106 height 10
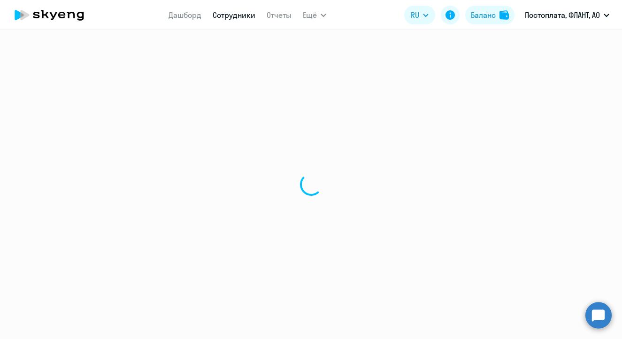
select select "english"
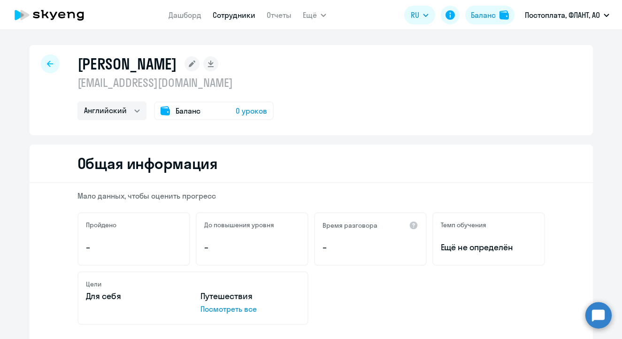
click at [200, 65] on rect at bounding box center [192, 63] width 15 height 15
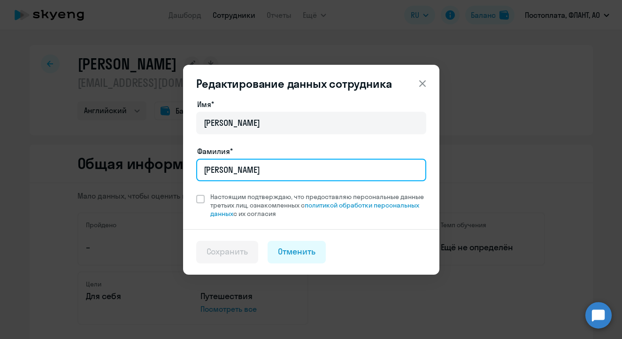
drag, startPoint x: 240, startPoint y: 169, endPoint x: 160, endPoint y: 173, distance: 79.9
click at [157, 173] on div "Редактирование данных сотрудника Имя* [PERSON_NAME]* [PERSON_NAME] подтверждаю,…" at bounding box center [311, 169] width 455 height 263
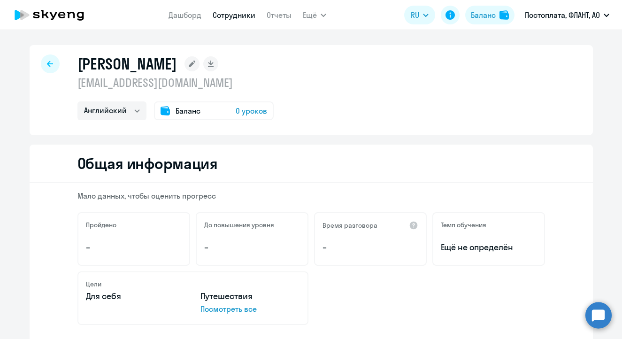
click at [200, 62] on rect at bounding box center [192, 63] width 15 height 15
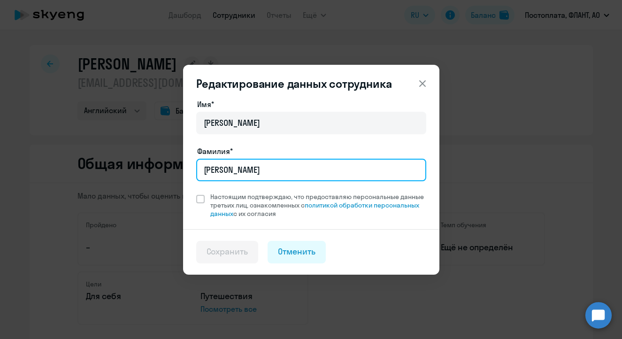
drag, startPoint x: 245, startPoint y: 169, endPoint x: 160, endPoint y: 167, distance: 85.5
click at [160, 167] on div "Редактирование данных сотрудника Имя* [PERSON_NAME]* [PERSON_NAME] подтверждаю,…" at bounding box center [311, 169] width 455 height 263
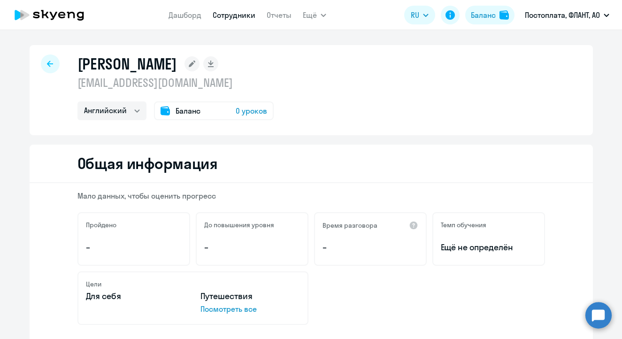
click at [200, 62] on rect at bounding box center [192, 63] width 15 height 15
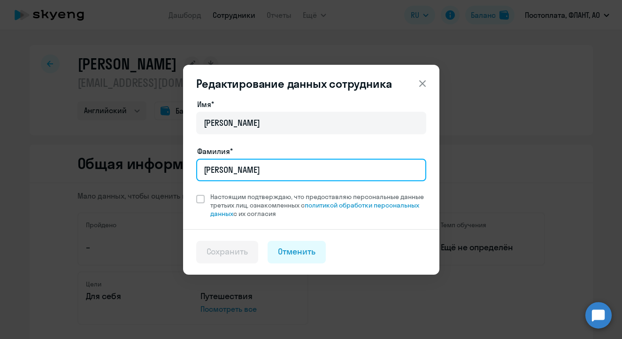
click at [235, 174] on input "[PERSON_NAME]" at bounding box center [311, 170] width 230 height 23
type input "М"
type input "[PERSON_NAME]"
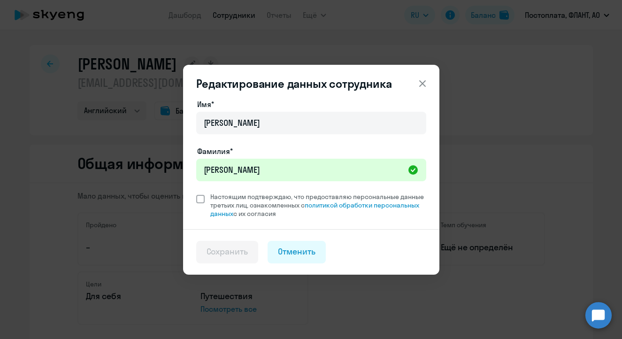
click at [199, 202] on span at bounding box center [200, 199] width 8 height 8
click at [196, 193] on input "Настоящим подтверждаю, что предоставляю персональные данные третьих лиц, ознако…" at bounding box center [196, 192] width 0 height 0
checkbox input "true"
click at [220, 242] on button "Сохранить" at bounding box center [227, 252] width 62 height 23
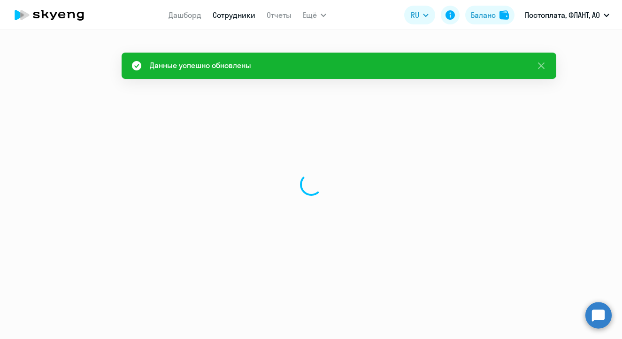
select select "english"
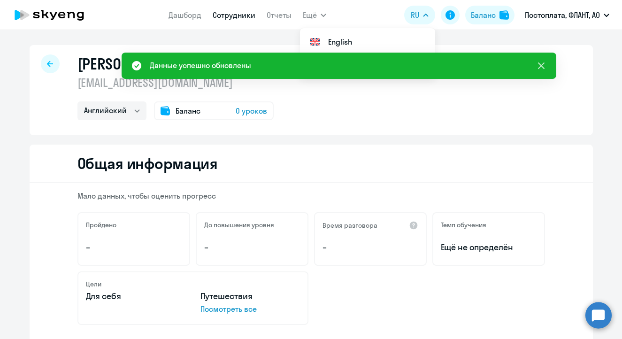
click at [540, 62] on icon at bounding box center [541, 65] width 11 height 11
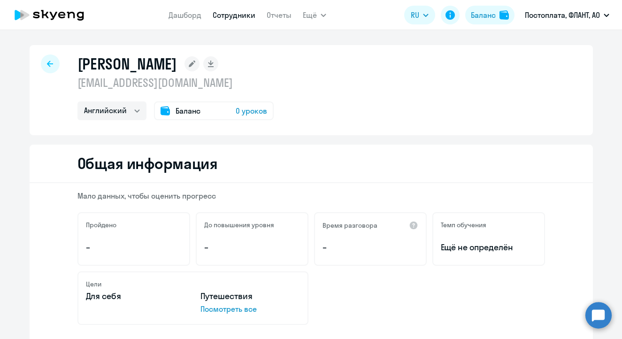
click at [108, 97] on div "[PERSON_NAME] [EMAIL_ADDRESS][DOMAIN_NAME] Английский Баланс 0 уроков" at bounding box center [176, 87] width 196 height 66
click at [195, 16] on link "Дашборд" at bounding box center [185, 14] width 33 height 9
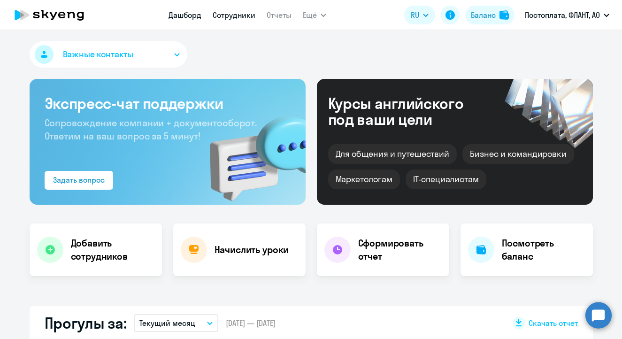
click at [230, 13] on link "Сотрудники" at bounding box center [234, 14] width 43 height 9
select select "30"
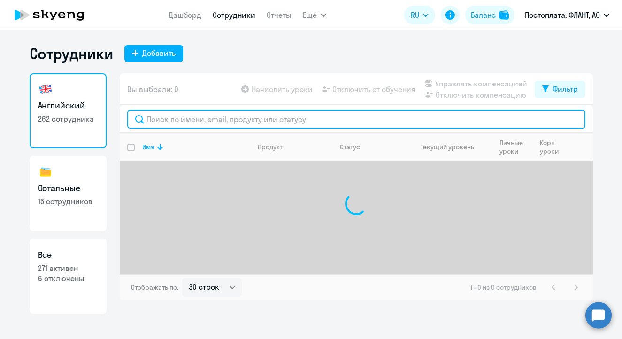
click at [197, 122] on input "text" at bounding box center [356, 119] width 458 height 19
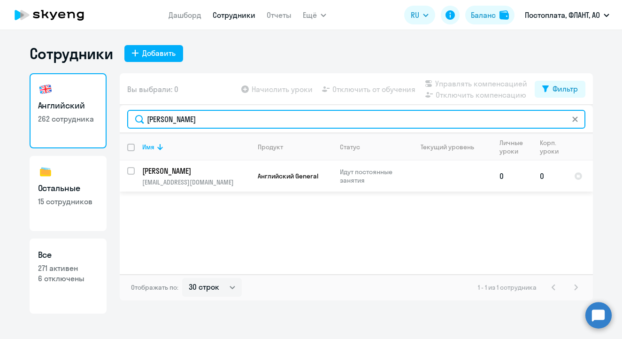
type input "[PERSON_NAME]"
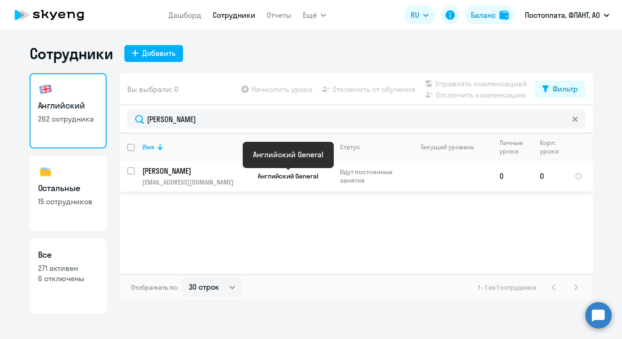
click at [290, 176] on span "Английский General" at bounding box center [288, 176] width 61 height 8
select select "english"
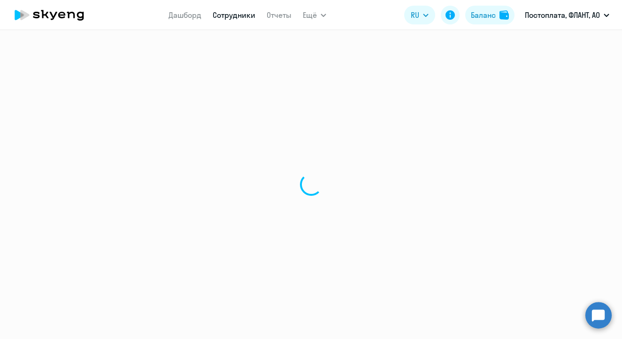
select select "30"
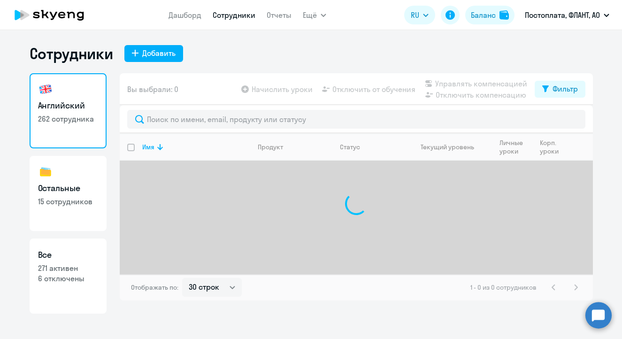
click at [263, 109] on div at bounding box center [356, 119] width 473 height 28
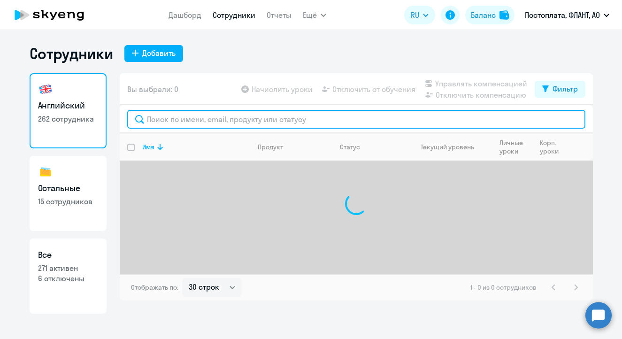
click at [265, 120] on input "text" at bounding box center [356, 119] width 458 height 19
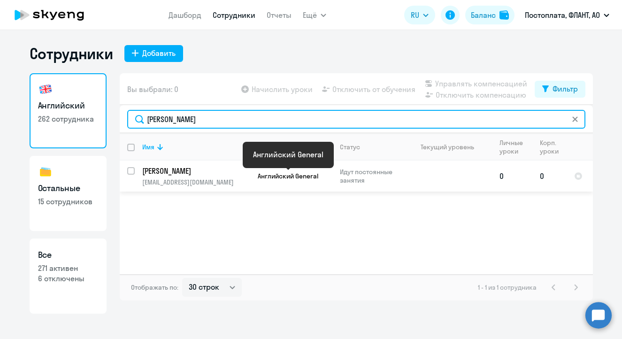
type input "[PERSON_NAME]"
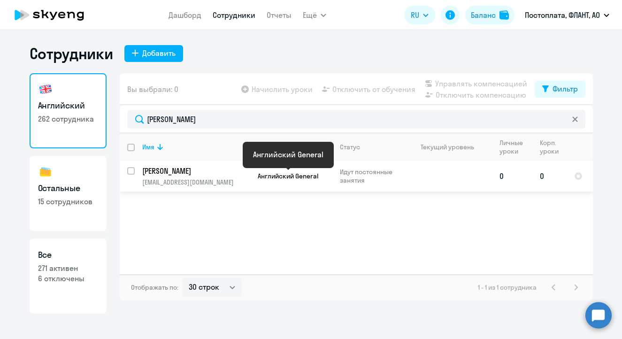
click at [288, 179] on span "Английский General" at bounding box center [288, 176] width 61 height 8
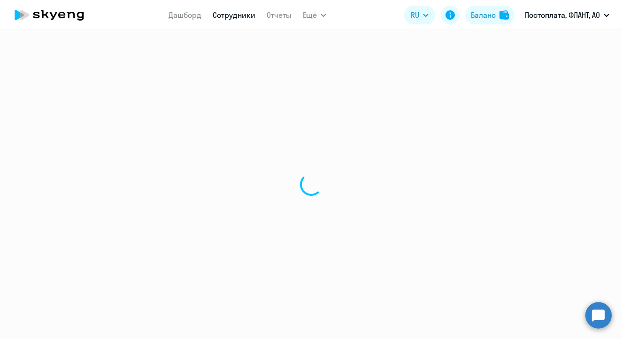
select select "english"
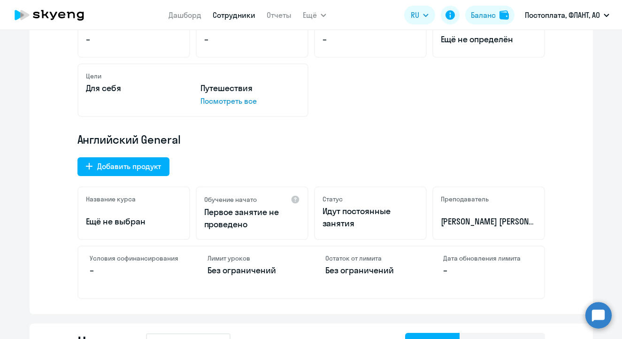
scroll to position [284, 0]
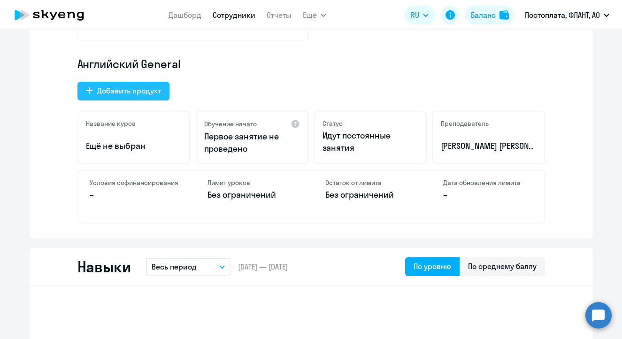
click at [150, 93] on div "Добавить продукт" at bounding box center [129, 90] width 64 height 11
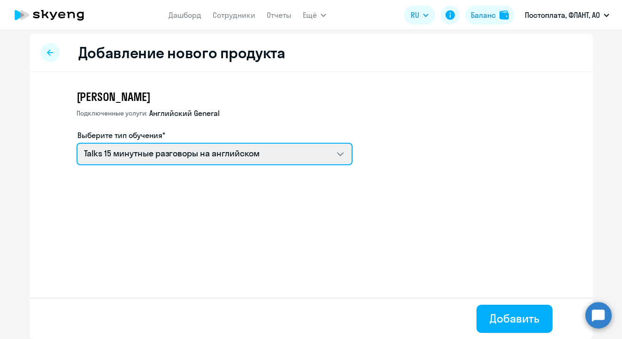
select select "french_adult_not_native_speaker_premium"
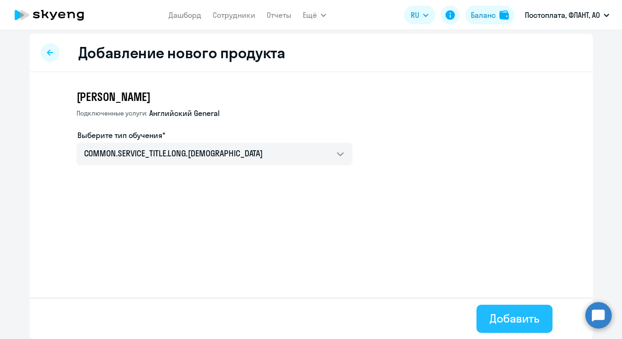
click at [504, 309] on button "Добавить" at bounding box center [515, 319] width 76 height 28
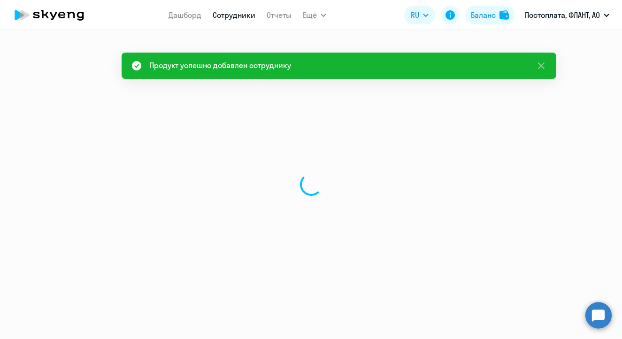
select select "english"
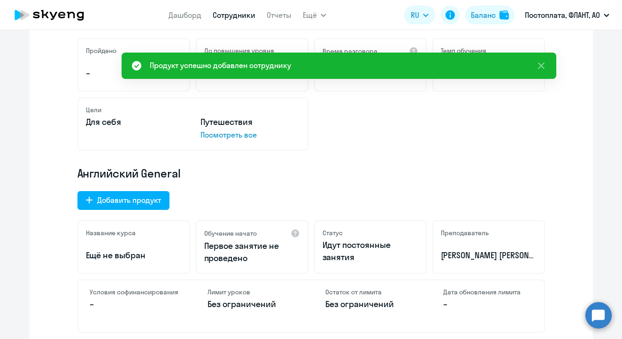
scroll to position [95, 0]
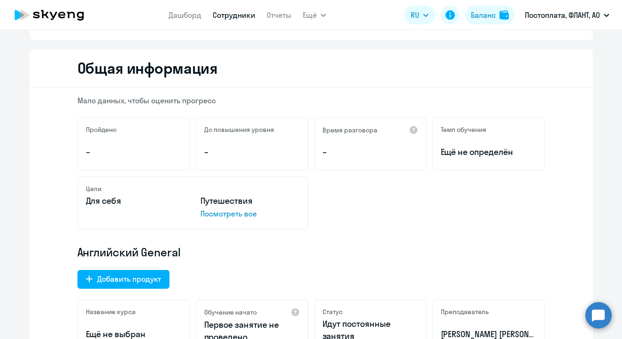
click at [231, 17] on link "Сотрудники" at bounding box center [234, 14] width 43 height 9
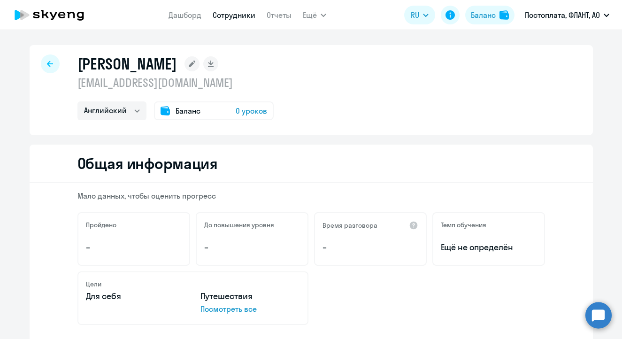
select select "30"
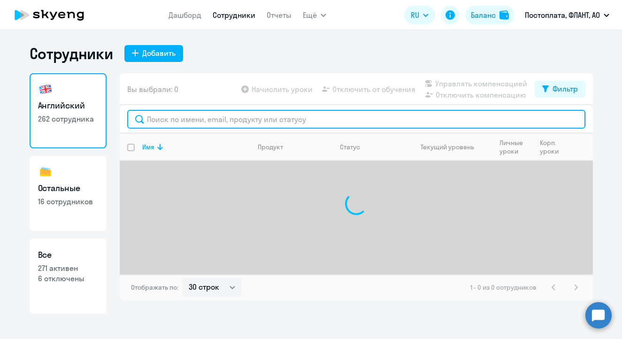
click at [203, 121] on input "text" at bounding box center [356, 119] width 458 height 19
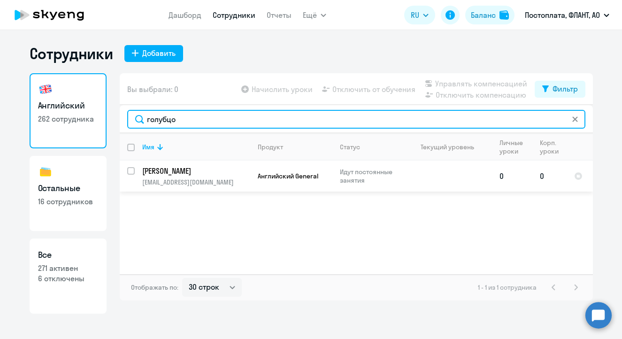
type input "голубцо"
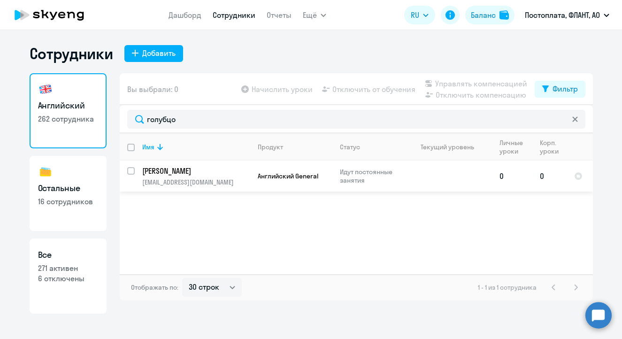
click at [233, 173] on p "[PERSON_NAME]" at bounding box center [195, 171] width 106 height 10
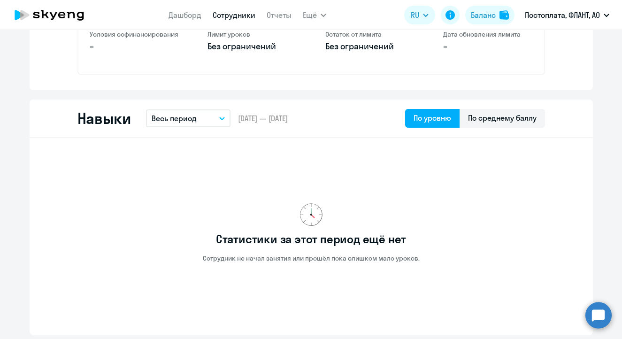
scroll to position [226, 0]
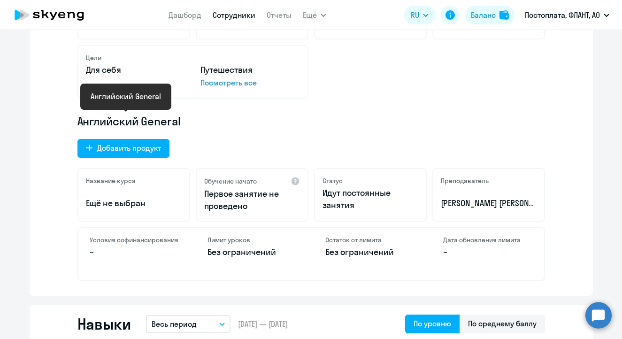
click at [153, 119] on span "Английский General" at bounding box center [129, 121] width 103 height 15
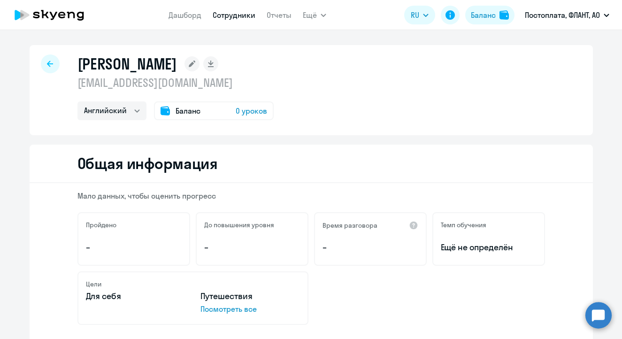
scroll to position [16, 0]
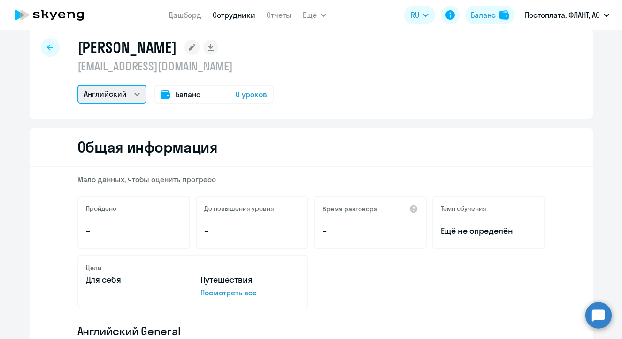
select select "others"
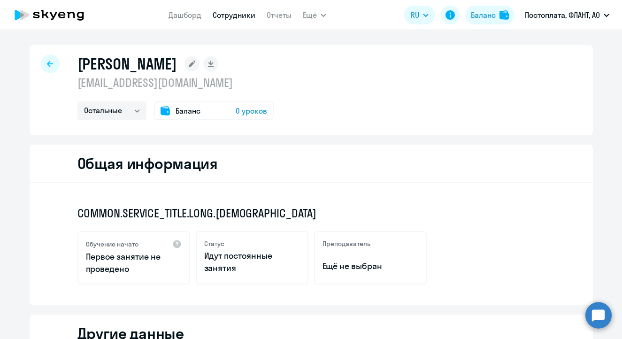
click at [234, 19] on link "Сотрудники" at bounding box center [234, 14] width 43 height 9
select select "30"
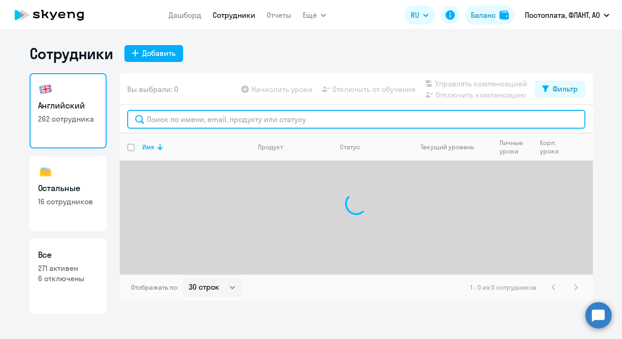
click at [278, 124] on input "text" at bounding box center [356, 119] width 458 height 19
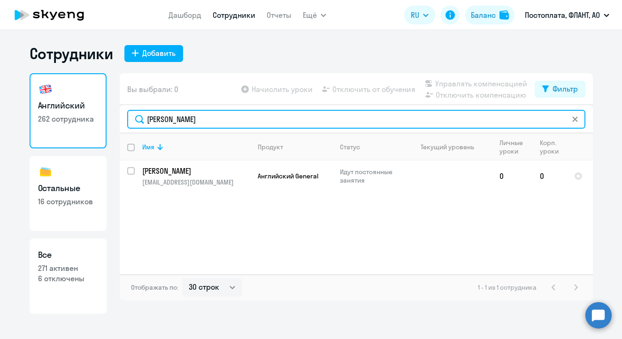
type input "[PERSON_NAME]"
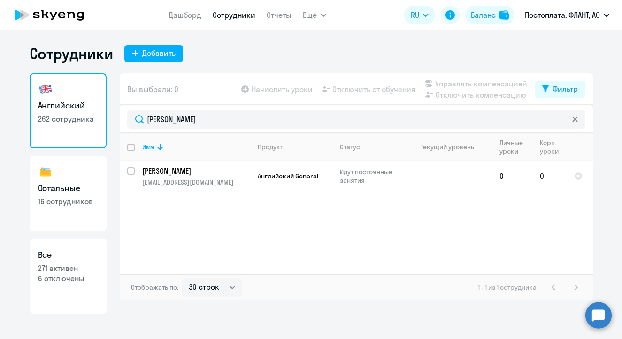
click at [64, 193] on h3 "Остальные" at bounding box center [68, 188] width 60 height 12
select select "30"
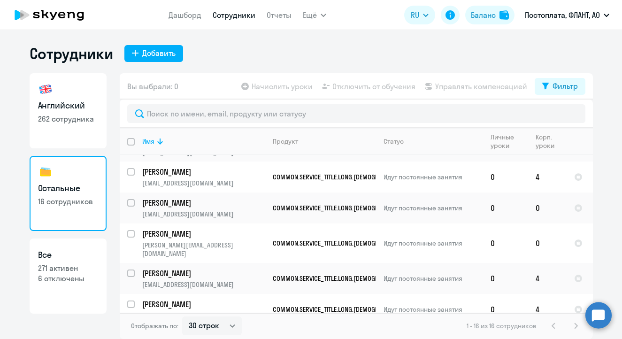
scroll to position [318, 0]
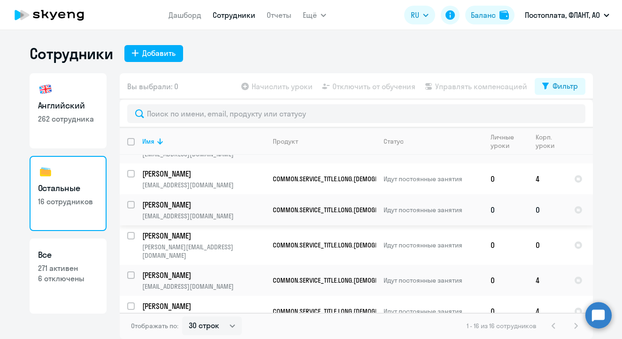
click at [130, 201] on input "select row 38486823" at bounding box center [136, 210] width 19 height 19
checkbox input "true"
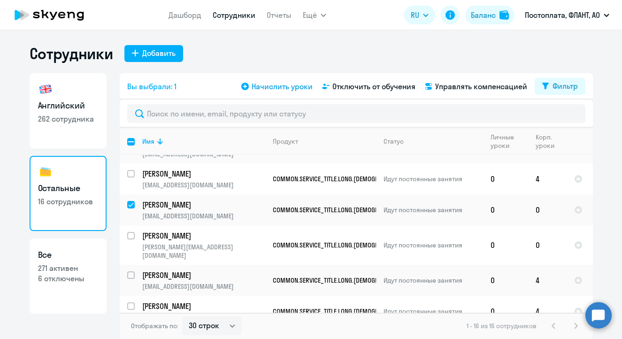
click at [274, 86] on span "Начислить уроки" at bounding box center [282, 86] width 61 height 11
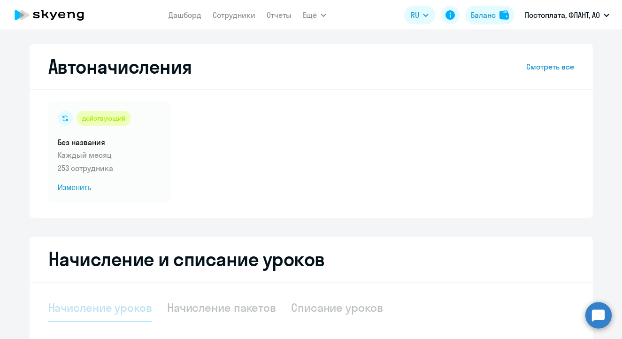
select select "10"
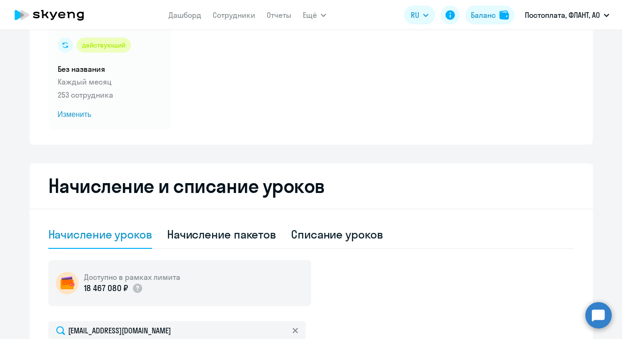
scroll to position [156, 0]
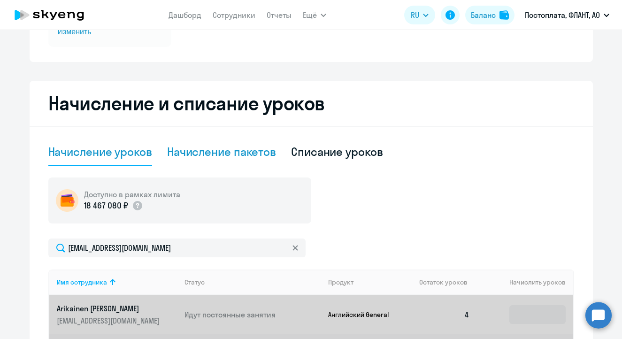
click at [230, 151] on div "Начисление пакетов" at bounding box center [221, 151] width 109 height 15
select select "10"
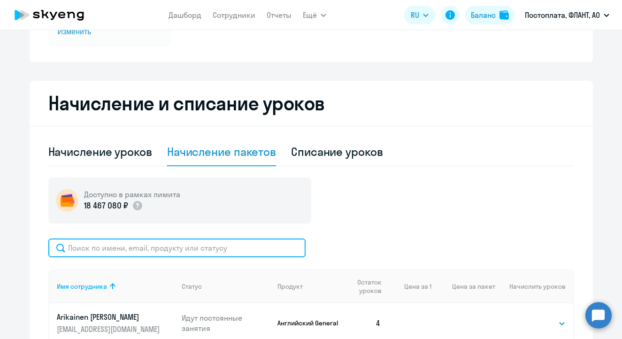
click at [182, 253] on input "text" at bounding box center [176, 248] width 257 height 19
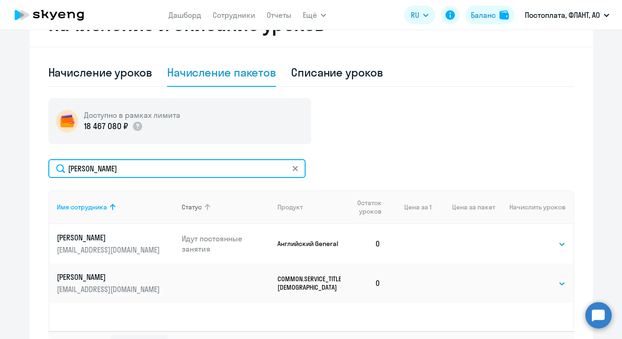
scroll to position [252, 0]
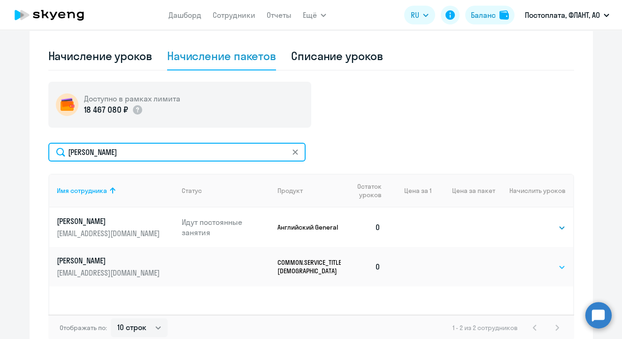
type input "[PERSON_NAME]"
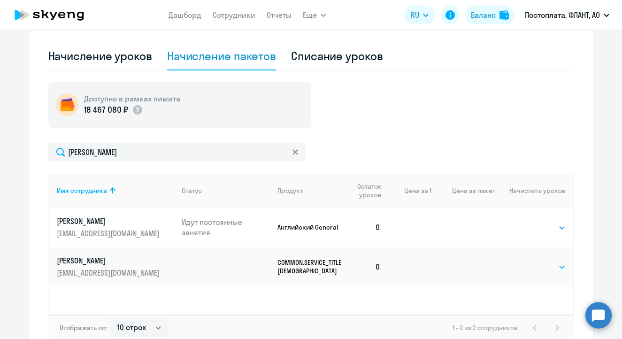
select select "4"
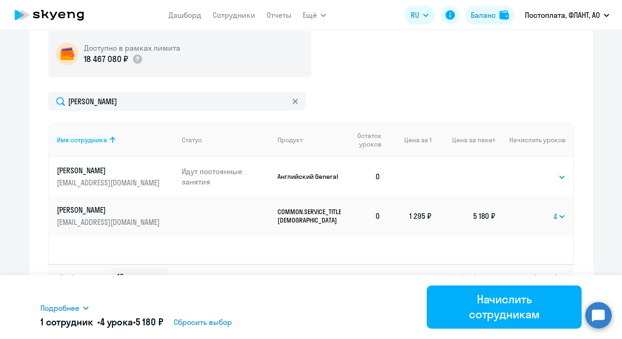
scroll to position [306, 0]
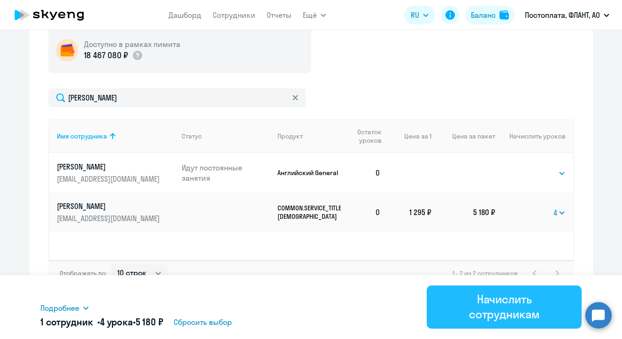
click at [486, 301] on div "Начислить сотрудникам" at bounding box center [504, 307] width 129 height 30
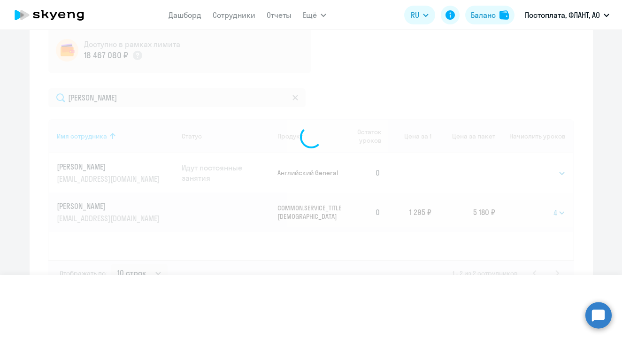
select select
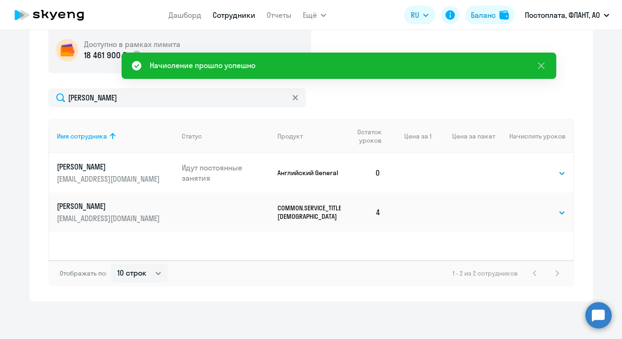
click at [233, 19] on link "Сотрудники" at bounding box center [234, 14] width 43 height 9
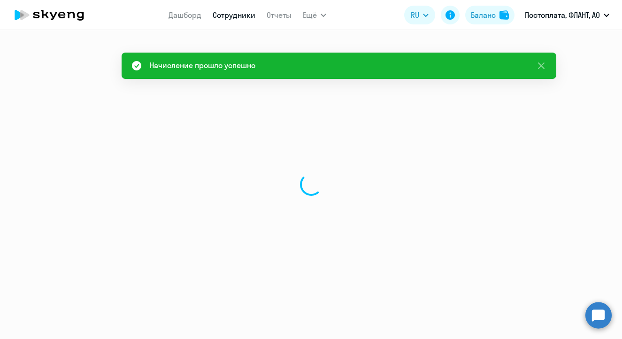
select select "30"
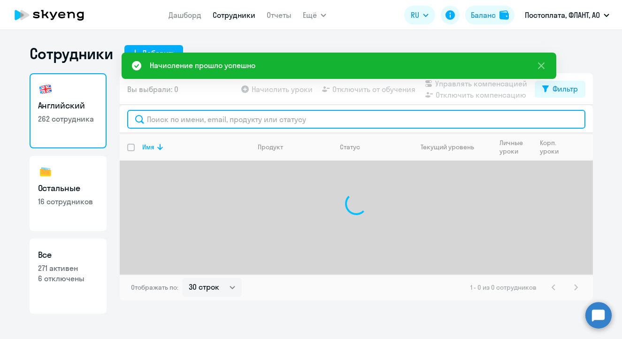
click at [204, 117] on input "text" at bounding box center [356, 119] width 458 height 19
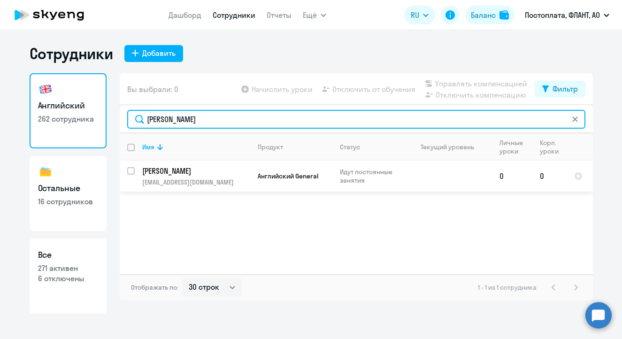
type input "[PERSON_NAME]"
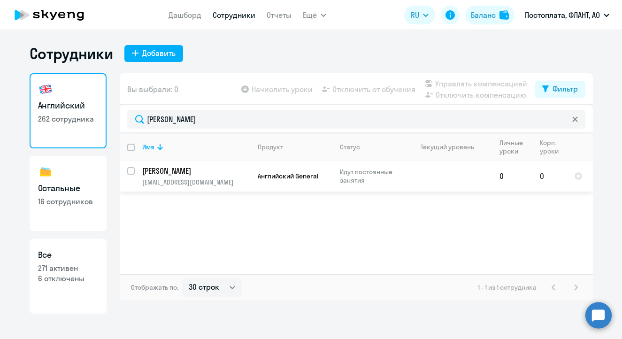
click at [130, 171] on input "select row 38486823" at bounding box center [136, 176] width 19 height 19
checkbox input "true"
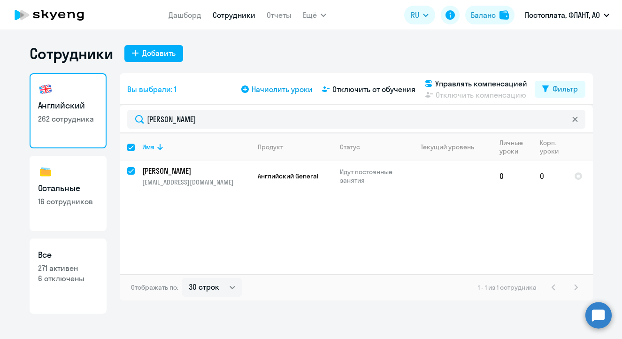
click at [276, 94] on span "Начислить уроки" at bounding box center [282, 89] width 61 height 11
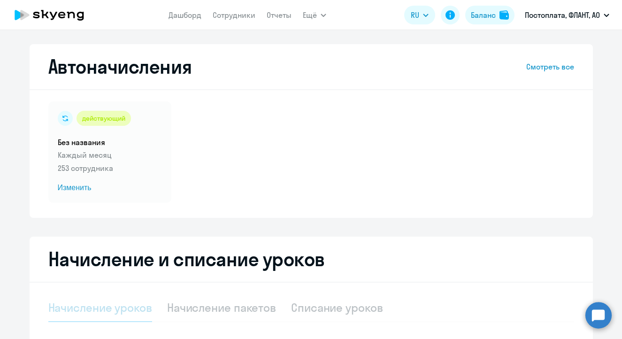
scroll to position [186, 0]
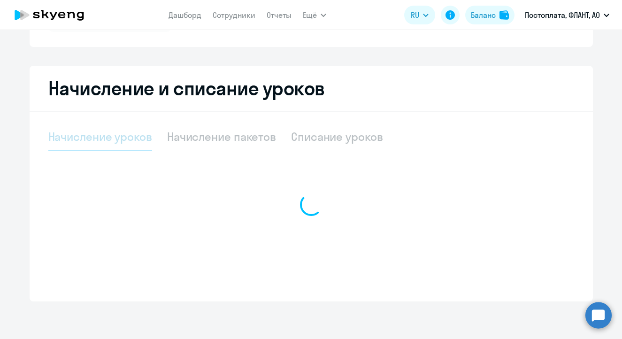
select select "10"
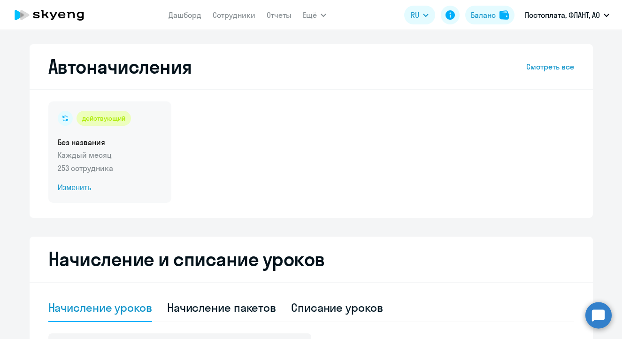
click at [77, 181] on div "действующий Без названия Каждый месяц 253 сотрудника Изменить" at bounding box center [109, 151] width 123 height 101
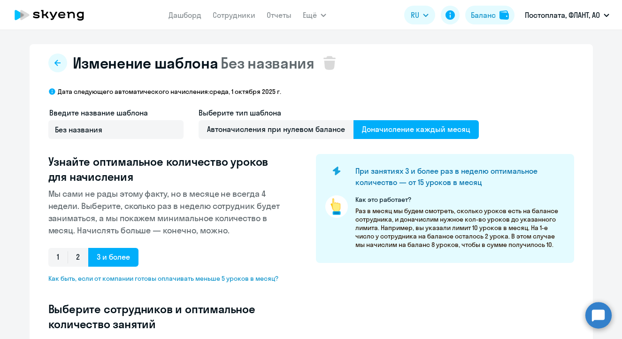
scroll to position [255, 0]
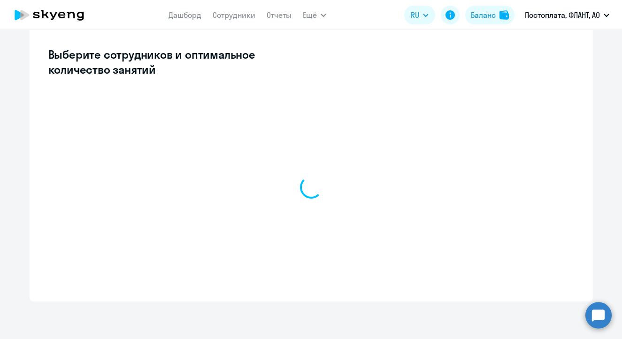
select select "10"
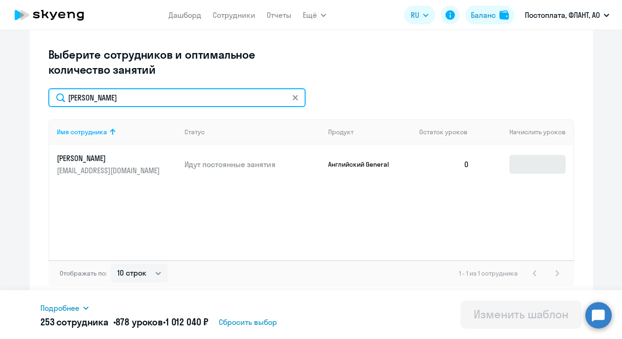
type input "[PERSON_NAME]"
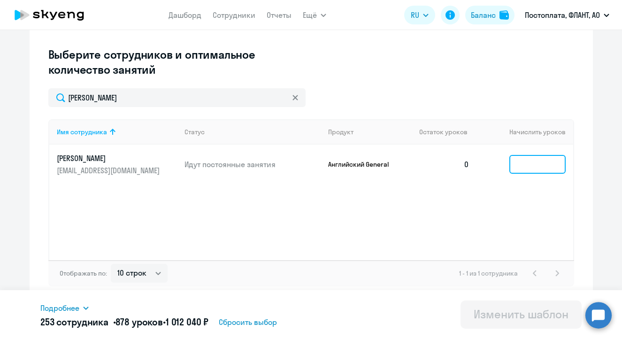
click at [534, 163] on input at bounding box center [538, 164] width 56 height 19
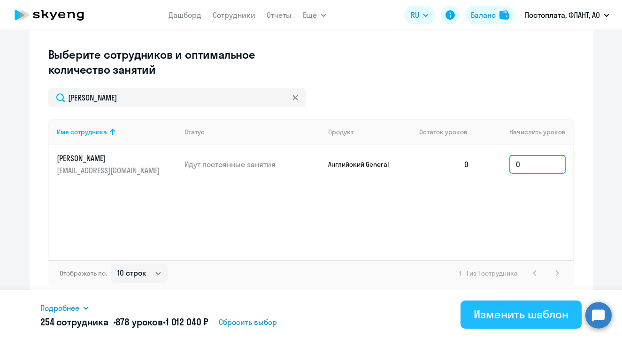
type input "0"
click at [515, 310] on div "Изменить шаблон" at bounding box center [521, 314] width 95 height 15
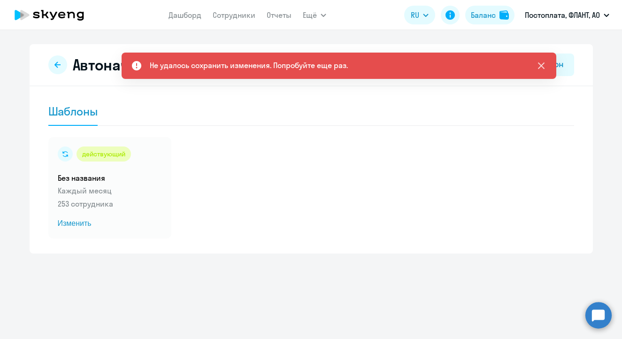
click at [540, 65] on icon at bounding box center [541, 65] width 7 height 7
